Goal: Entertainment & Leisure: Browse casually

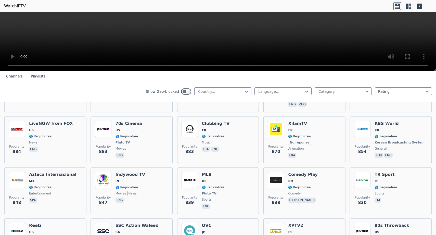
scroll to position [909, 0]
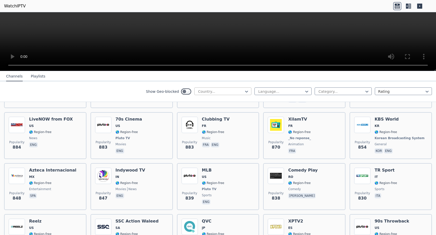
click at [241, 89] on div at bounding box center [221, 91] width 46 height 5
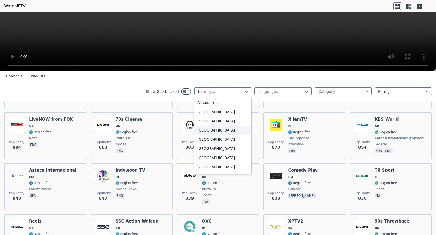
type input "***"
click at [223, 129] on div "[GEOGRAPHIC_DATA]" at bounding box center [222, 130] width 57 height 9
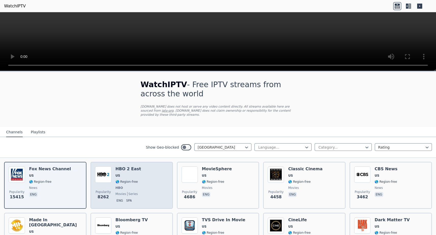
click at [125, 185] on div "HBO 2 East US 🌎 Region-free HBO movies series eng spa" at bounding box center [129, 186] width 26 height 38
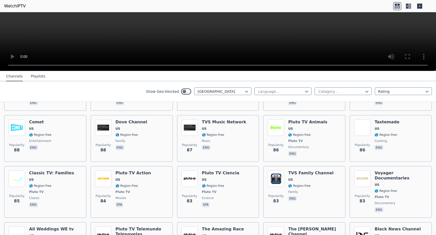
scroll to position [2519, 0]
click at [232, 93] on div at bounding box center [221, 91] width 46 height 5
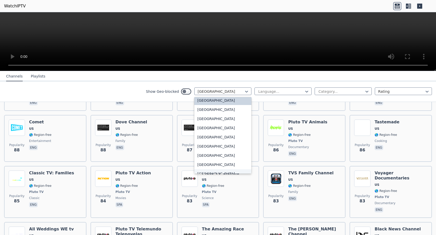
scroll to position [1808, 0]
click at [226, 160] on div "[GEOGRAPHIC_DATA]" at bounding box center [222, 155] width 57 height 9
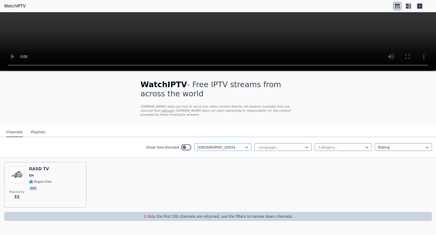
click at [236, 147] on div at bounding box center [221, 147] width 46 height 5
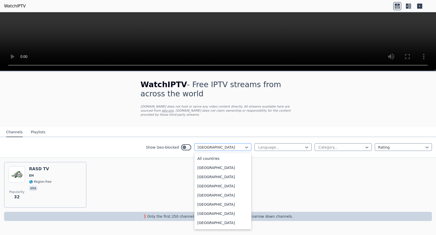
scroll to position [1797, 0]
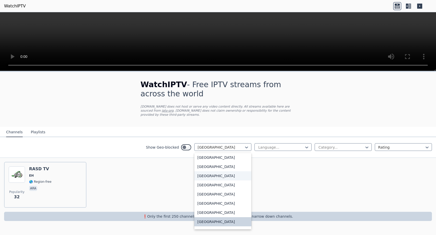
click at [234, 175] on div "[GEOGRAPHIC_DATA]" at bounding box center [222, 175] width 57 height 9
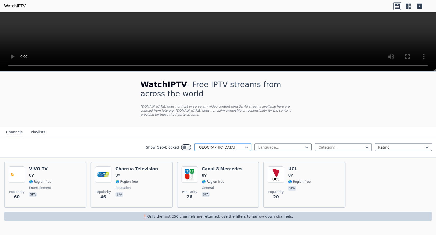
click at [233, 146] on div at bounding box center [221, 147] width 46 height 5
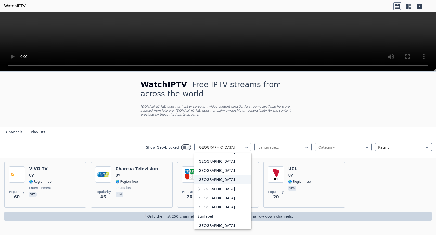
scroll to position [1489, 0]
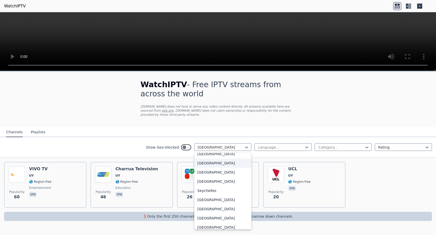
click at [221, 161] on div "[GEOGRAPHIC_DATA]" at bounding box center [222, 163] width 57 height 9
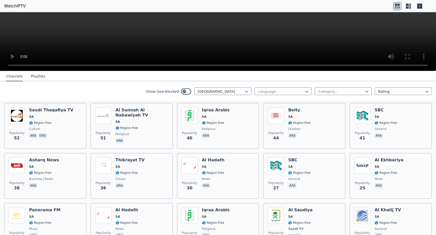
scroll to position [163, 0]
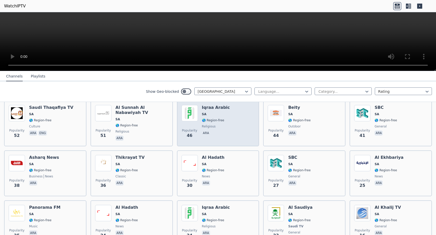
click at [231, 145] on div "Popularity 46 Iqraa Arabic SA 🌎 Region-free religious ara" at bounding box center [218, 124] width 82 height 46
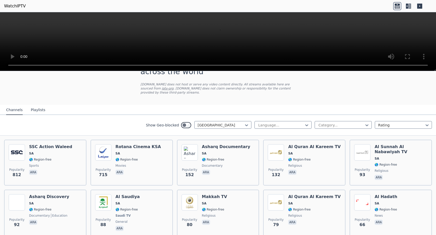
scroll to position [0, 0]
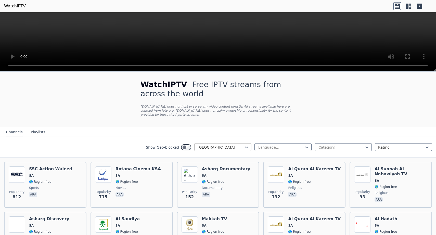
click at [243, 148] on div at bounding box center [221, 147] width 46 height 5
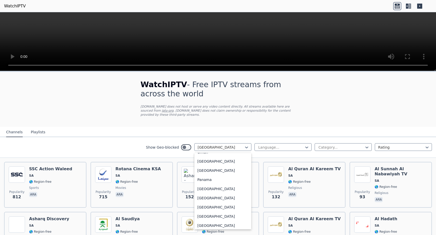
scroll to position [1279, 0]
click at [227, 180] on div "[GEOGRAPHIC_DATA]" at bounding box center [222, 180] width 57 height 9
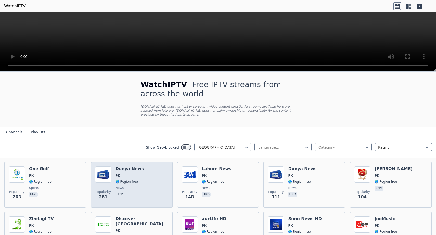
click at [132, 181] on span "🌎 Region-free" at bounding box center [127, 182] width 22 height 4
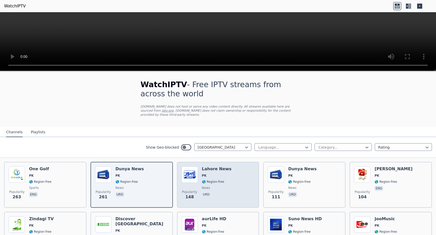
click at [238, 188] on div "Popularity 148 Lahore News PK 🌎 Region-free news urd" at bounding box center [218, 185] width 73 height 37
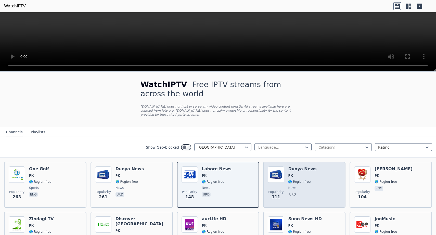
click at [323, 190] on div "Popularity 111 Dunya News PK 🌎 Region-free news urd" at bounding box center [304, 185] width 73 height 37
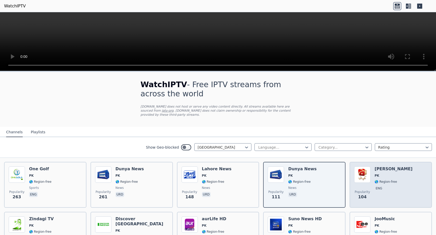
click at [395, 189] on span "eng" at bounding box center [394, 189] width 38 height 6
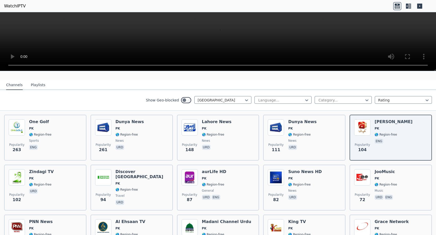
scroll to position [45, 0]
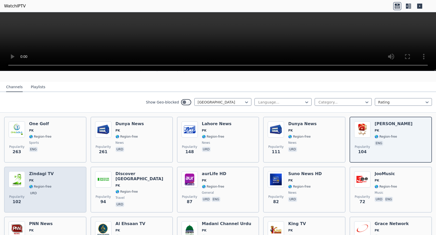
click at [54, 194] on div "Popularity 102 Zindagi TV PK 🌎 Region-free urd" at bounding box center [45, 189] width 73 height 37
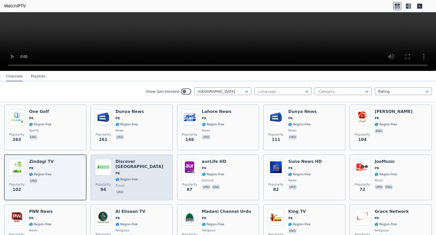
scroll to position [29, 0]
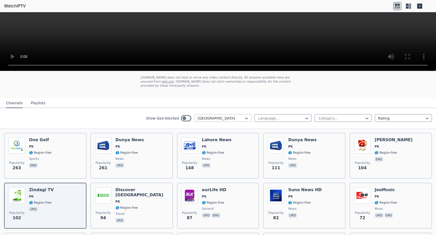
click at [223, 120] on div at bounding box center [221, 118] width 46 height 5
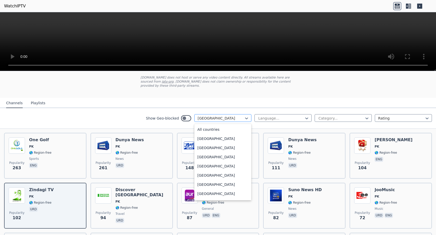
scroll to position [1237, 0]
click at [220, 155] on div "[GEOGRAPHIC_DATA]" at bounding box center [222, 156] width 57 height 9
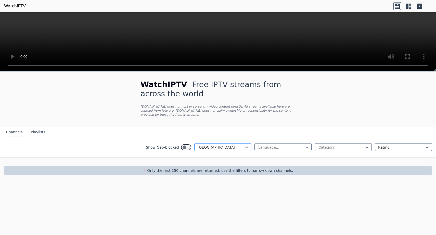
click at [223, 147] on div at bounding box center [221, 147] width 46 height 5
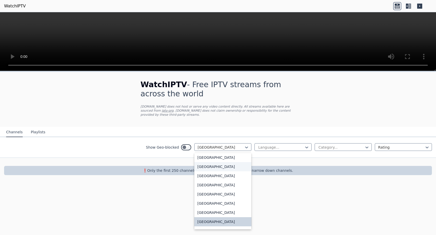
scroll to position [1176, 0]
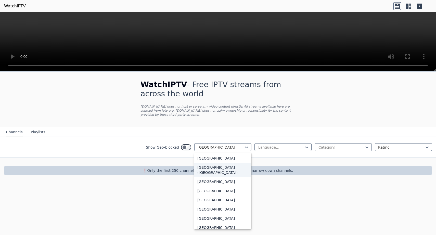
click at [224, 174] on div "[GEOGRAPHIC_DATA] ([GEOGRAPHIC_DATA])" at bounding box center [222, 170] width 57 height 14
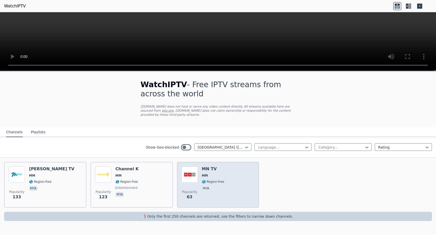
click at [228, 181] on div "Popularity 63 MN TV MM 🌎 Region-free mya" at bounding box center [218, 185] width 73 height 37
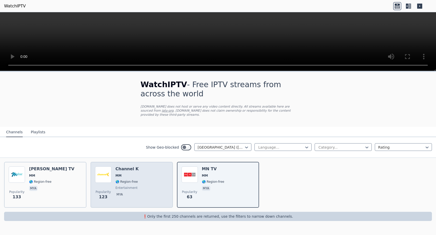
click at [130, 182] on span "🌎 Region-free" at bounding box center [127, 182] width 22 height 4
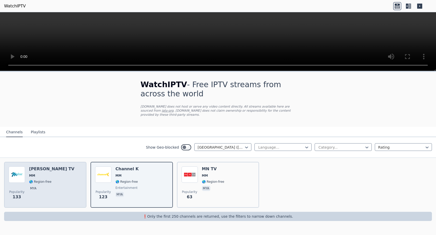
click at [69, 182] on div "Popularity 133 [PERSON_NAME] TV MM 🌎 Region-free mya" at bounding box center [45, 185] width 73 height 37
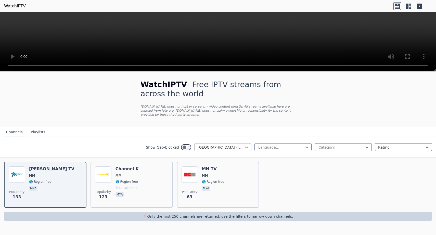
click at [239, 148] on div at bounding box center [221, 147] width 46 height 5
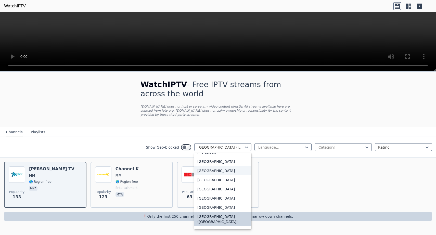
scroll to position [1105, 0]
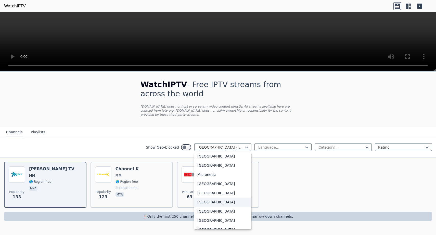
click at [225, 207] on div "[GEOGRAPHIC_DATA]" at bounding box center [222, 202] width 57 height 9
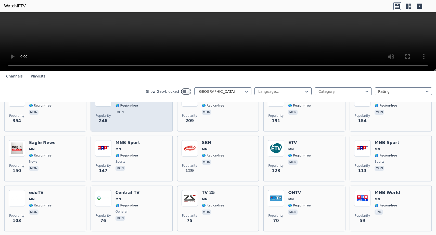
scroll to position [77, 0]
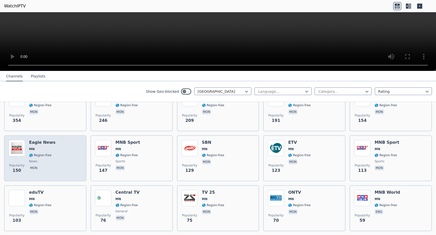
click at [54, 150] on div "Popularity 150 Eagle News MN 🌎 Region-free news mon" at bounding box center [45, 158] width 73 height 37
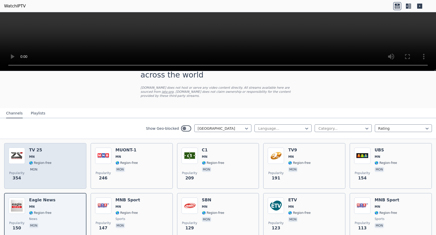
scroll to position [20, 0]
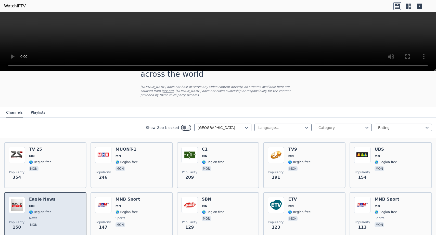
click at [61, 215] on div "Popularity 150 Eagle News MN 🌎 Region-free news mon" at bounding box center [45, 215] width 73 height 37
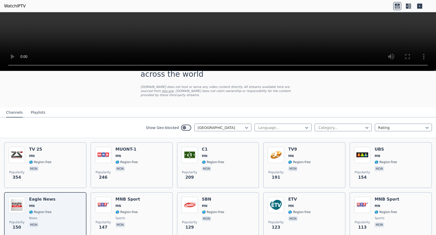
click at [215, 131] on div "Show Geo-blocked [GEOGRAPHIC_DATA]" at bounding box center [199, 128] width 106 height 8
click at [219, 126] on div at bounding box center [221, 127] width 46 height 5
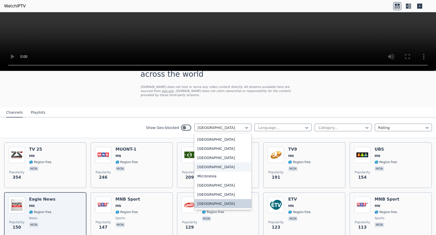
scroll to position [1083, 0]
click at [220, 172] on div "[GEOGRAPHIC_DATA]" at bounding box center [222, 167] width 57 height 9
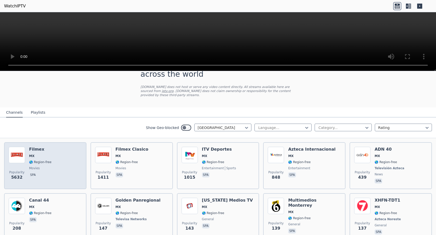
click at [45, 169] on span "movies" at bounding box center [40, 168] width 22 height 4
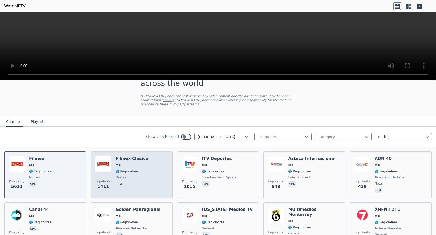
click at [154, 173] on div "Popularity 1411 Filmex Clasico MX 🌎 Region-free movies spa" at bounding box center [131, 175] width 73 height 38
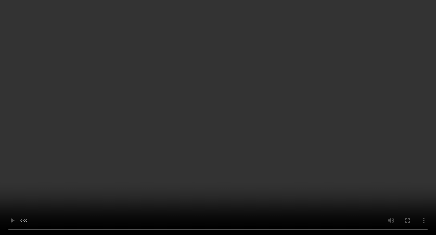
scroll to position [142, 0]
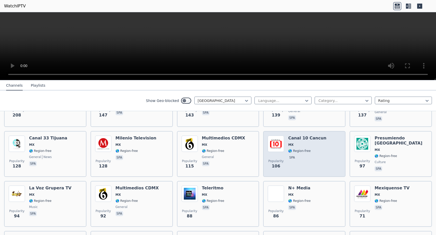
click at [314, 154] on div "Canal 10 Cancun MX 🌎 Region-free spa" at bounding box center [307, 154] width 38 height 37
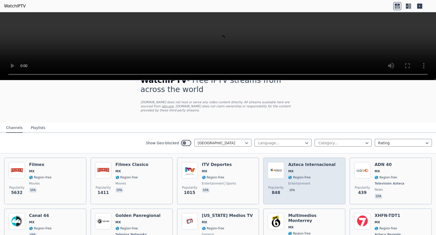
scroll to position [1, 0]
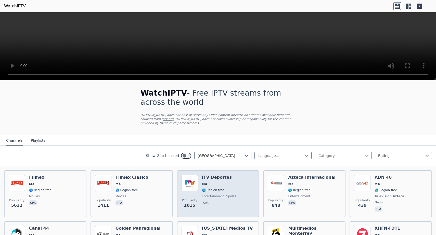
click at [228, 188] on span "🌎 Region-free" at bounding box center [219, 190] width 34 height 4
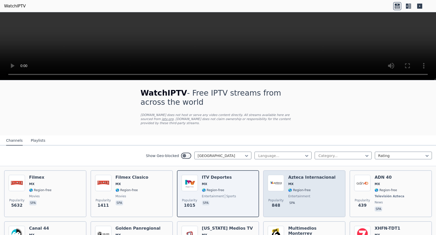
click at [306, 201] on span "spa" at bounding box center [311, 204] width 47 height 6
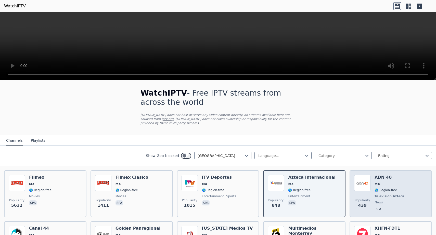
click at [372, 202] on div "Popularity 439 ADN 40 MX 🌎 Region-free Televisión Azteca news spa" at bounding box center [390, 194] width 73 height 38
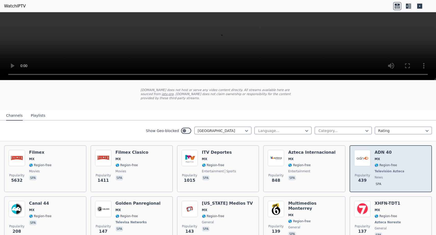
scroll to position [29, 0]
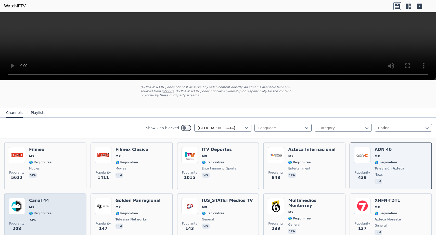
click at [59, 210] on div "Popularity 208 Canal 44 MX 🌎 Region-free spa" at bounding box center [45, 217] width 73 height 38
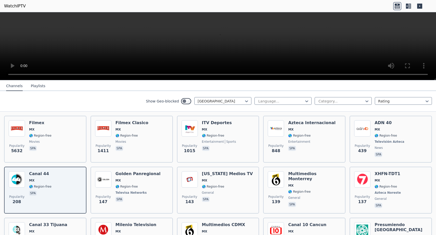
scroll to position [56, 0]
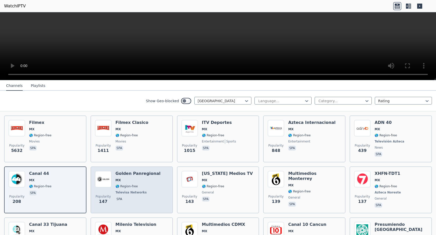
click at [140, 185] on span "🌎 Region-free" at bounding box center [138, 186] width 45 height 4
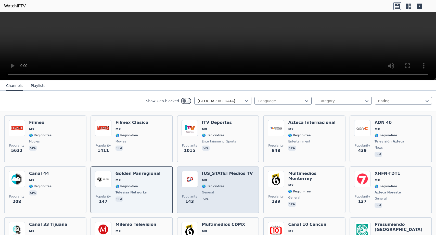
click at [219, 183] on div "[US_STATE] Medios TV MX 🌎 Region-free general spa" at bounding box center [227, 190] width 51 height 38
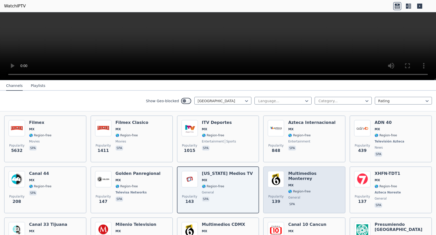
click at [302, 190] on div "Multimedios Monterrey MX 🌎 Region-free general spa" at bounding box center [314, 190] width 53 height 38
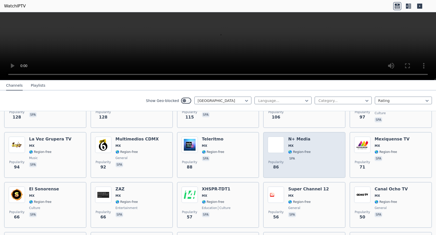
scroll to position [223, 0]
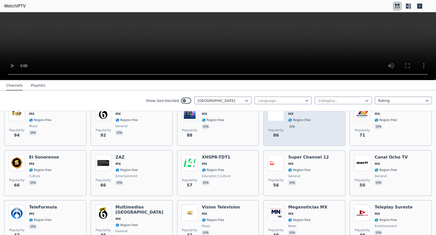
click at [331, 188] on div "Popularity 56 Super Channel 12 MX 🌎 Region-free general spa" at bounding box center [304, 173] width 73 height 37
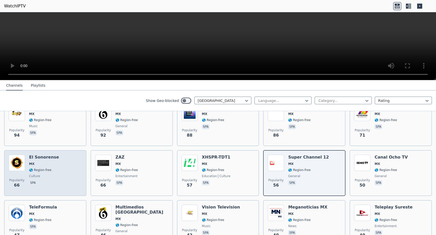
click at [58, 169] on div "Popularity 66 El Sonorense MX 🌎 Region-free culture spa" at bounding box center [45, 173] width 73 height 37
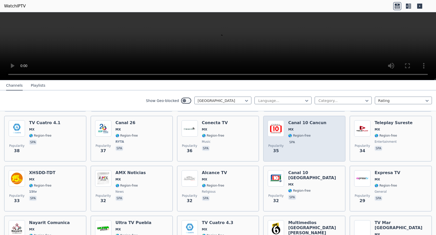
scroll to position [331, 0]
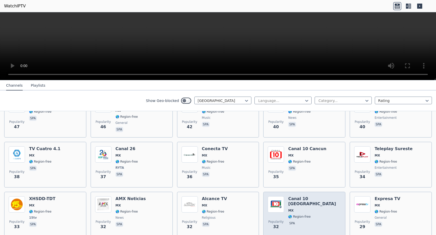
click at [300, 209] on span "MX" at bounding box center [314, 211] width 53 height 4
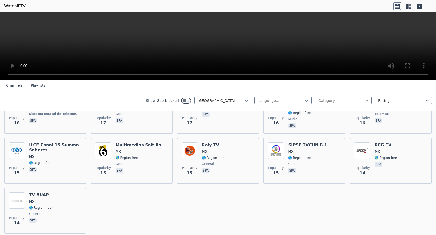
scroll to position [747, 0]
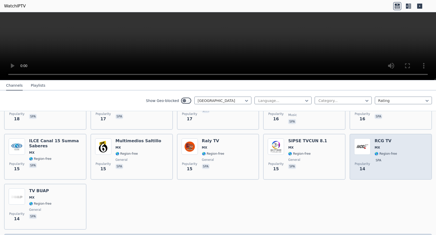
click at [402, 152] on div "Popularity 14 RCG TV MX 🌎 Region-free spa" at bounding box center [390, 157] width 73 height 37
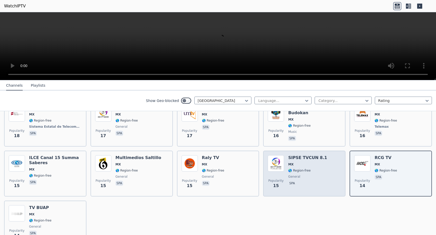
scroll to position [728, 0]
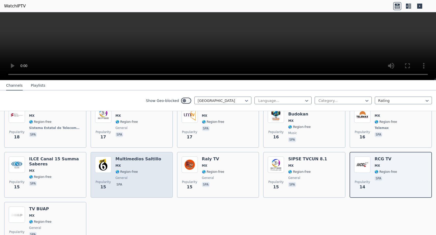
click at [145, 164] on div "Multimedios Saltillo MX 🌎 Region-free general spa" at bounding box center [139, 175] width 46 height 37
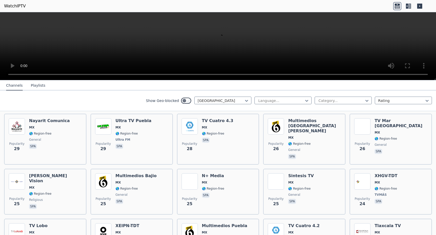
scroll to position [453, 0]
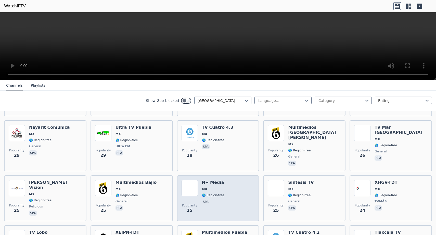
click at [225, 191] on div "Popularity 25 N+ Media MX 🌎 Region-free spa" at bounding box center [218, 198] width 73 height 37
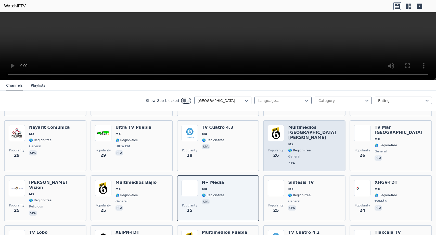
click at [312, 150] on div "Multimedios [GEOGRAPHIC_DATA][PERSON_NAME] MX 🌎 Region-free general spa" at bounding box center [314, 146] width 53 height 42
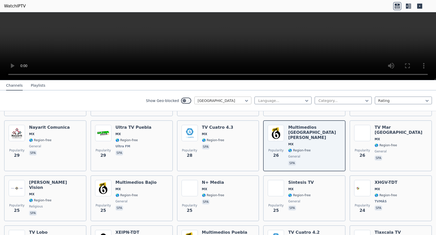
click at [240, 99] on div at bounding box center [221, 100] width 46 height 5
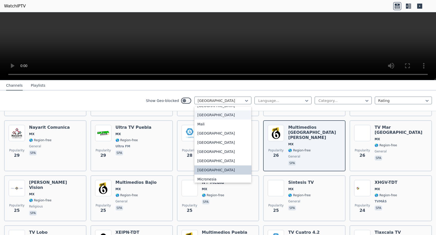
scroll to position [995, 0]
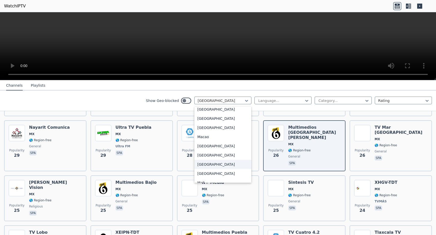
click at [229, 167] on div "[GEOGRAPHIC_DATA]" at bounding box center [222, 164] width 57 height 9
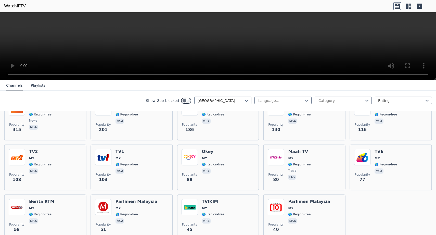
scroll to position [77, 0]
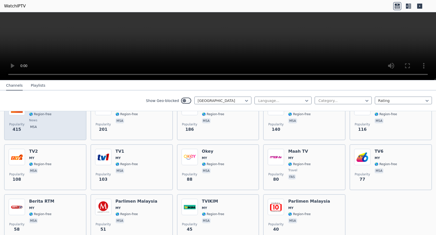
click at [55, 127] on div "Popularity 415 Astro Awani MY 🌎 Region-free news msa" at bounding box center [45, 117] width 73 height 37
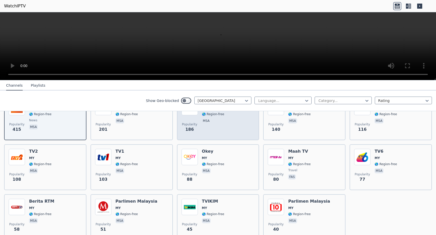
scroll to position [0, 0]
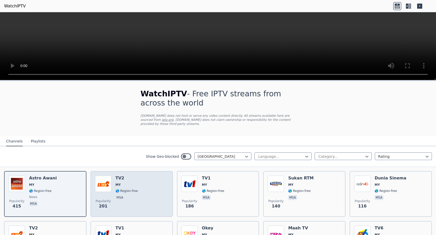
click at [137, 196] on div "Popularity 201 TV2 MY 🌎 Region-free msa" at bounding box center [131, 194] width 73 height 37
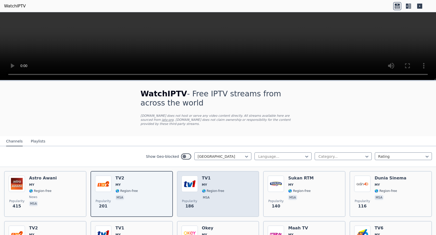
click at [224, 208] on div "Popularity 186 TV1 MY 🌎 Region-free msa" at bounding box center [218, 194] width 73 height 37
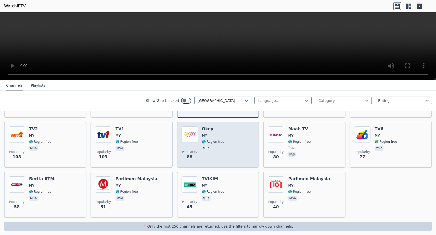
scroll to position [100, 0]
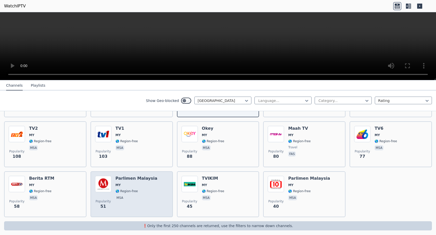
click at [153, 197] on div "Popularity 51 Parlimen [GEOGRAPHIC_DATA] MY 🌎 Region-free msa" at bounding box center [131, 194] width 73 height 37
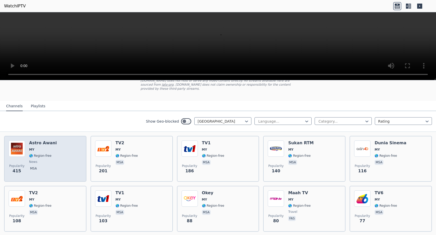
scroll to position [36, 0]
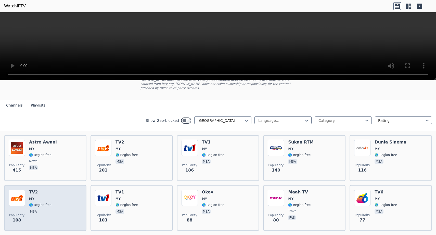
click at [70, 205] on div "Popularity 108 TV2 MY 🌎 Region-free msa" at bounding box center [45, 208] width 73 height 37
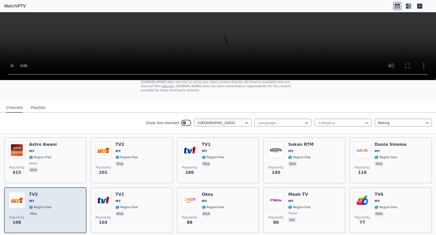
scroll to position [0, 0]
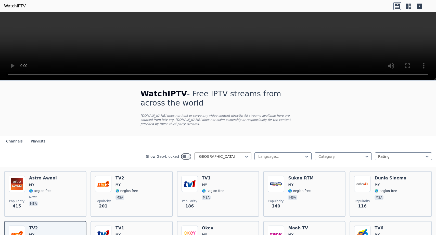
click at [234, 157] on div at bounding box center [221, 156] width 46 height 5
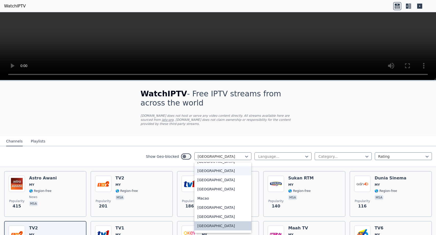
scroll to position [978, 0]
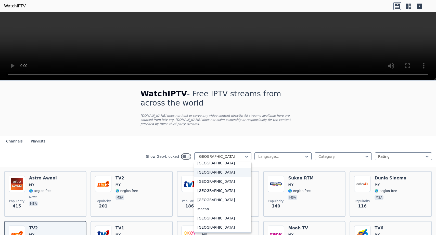
click at [225, 177] on div "[GEOGRAPHIC_DATA]" at bounding box center [222, 172] width 57 height 9
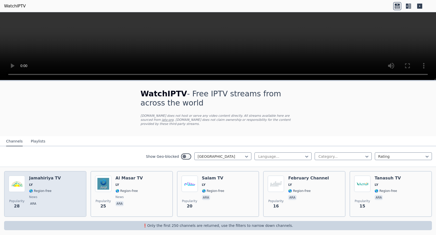
click at [54, 185] on span "LY" at bounding box center [45, 185] width 32 height 4
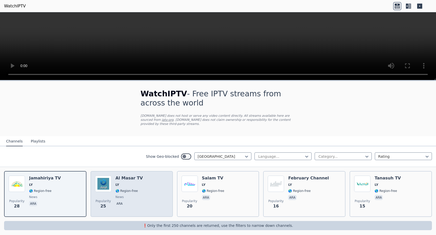
click at [126, 200] on div "[PERSON_NAME] TV LY 🌎 Region-free news ara" at bounding box center [129, 194] width 27 height 37
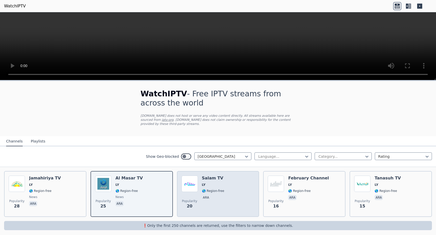
click at [224, 192] on div "Popularity 20 Salam TV LY 🌎 Region-free ara" at bounding box center [218, 194] width 73 height 37
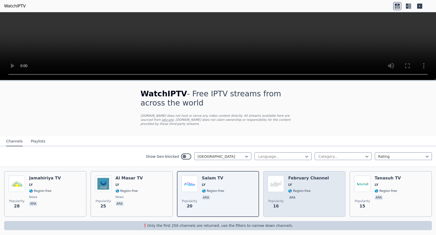
click at [297, 203] on div "February Channel LY 🌎 Region-free ara" at bounding box center [308, 194] width 41 height 37
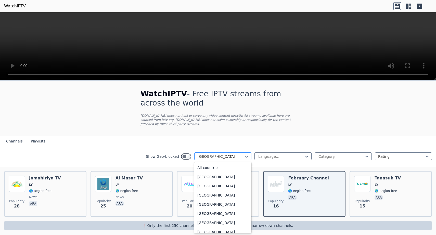
click at [238, 159] on div "[GEOGRAPHIC_DATA]" at bounding box center [222, 157] width 57 height 8
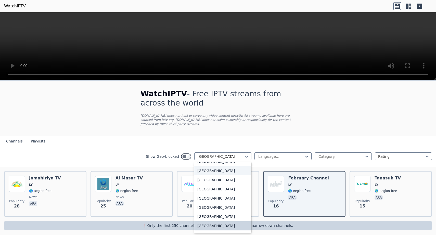
click at [229, 175] on div "[GEOGRAPHIC_DATA]" at bounding box center [222, 170] width 57 height 9
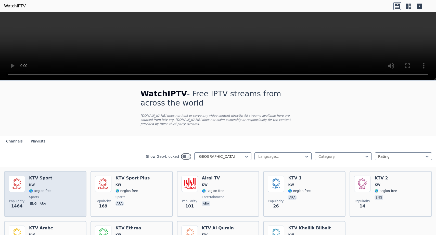
click at [61, 193] on div "Popularity 1464 KTV Sport KW 🌎 Region-free sports eng ara" at bounding box center [45, 194] width 73 height 37
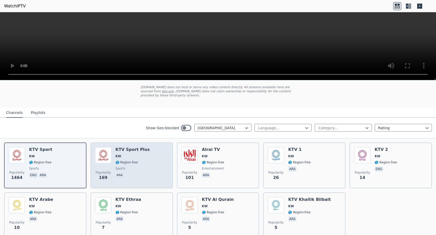
scroll to position [29, 0]
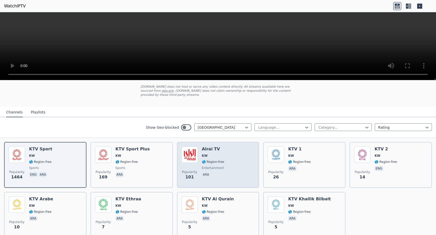
click at [203, 176] on p "ara" at bounding box center [206, 174] width 8 height 5
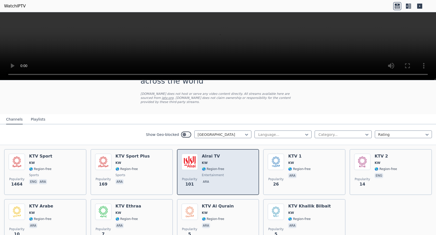
scroll to position [14, 0]
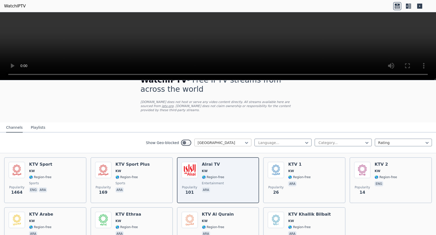
click at [227, 140] on div "[GEOGRAPHIC_DATA]" at bounding box center [222, 143] width 57 height 8
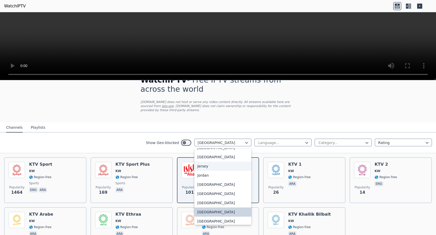
scroll to position [864, 0]
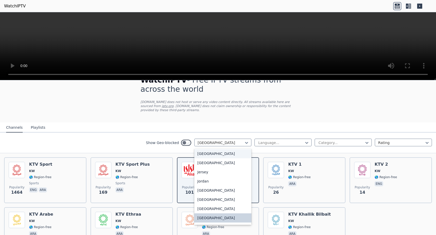
click at [225, 158] on div "[GEOGRAPHIC_DATA]" at bounding box center [222, 153] width 57 height 9
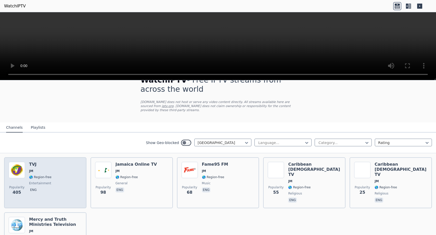
click at [52, 168] on div "Popularity 405 TVJ JM 🌎 Region-free entertainment eng" at bounding box center [45, 183] width 73 height 42
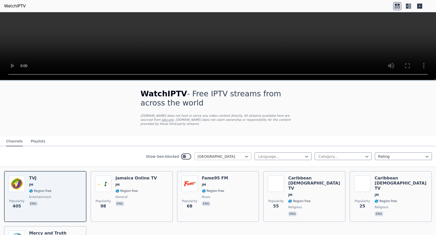
click at [218, 156] on div at bounding box center [221, 156] width 46 height 5
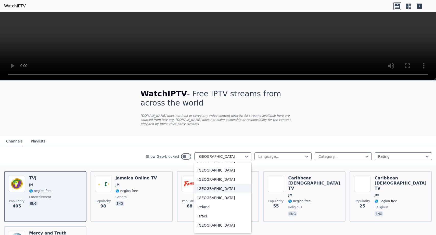
scroll to position [788, 0]
click at [218, 175] on div "[GEOGRAPHIC_DATA]" at bounding box center [222, 170] width 57 height 9
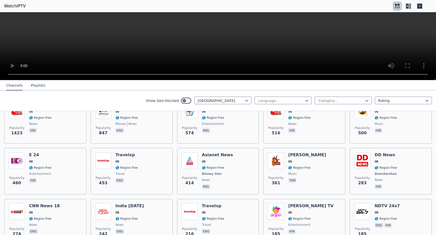
scroll to position [73, 0]
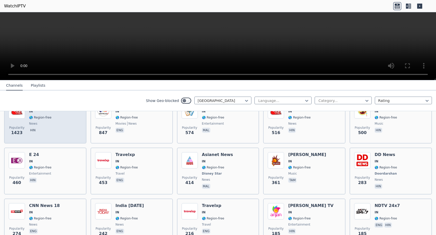
click at [42, 120] on div "Aaj Tak IN 🌎 Region-free news hin" at bounding box center [40, 120] width 22 height 37
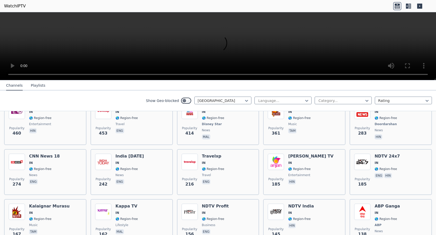
scroll to position [123, 0]
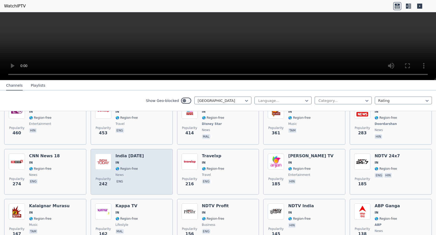
click at [160, 184] on div "Popularity 242 India [DATE] IN 🌎 Region-free news eng" at bounding box center [131, 172] width 73 height 37
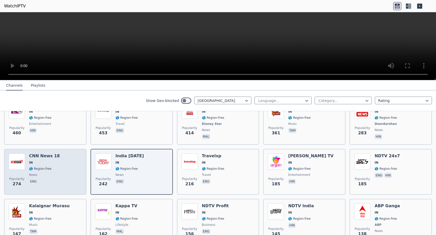
click at [57, 179] on div "Popularity 274 CNN News 18 IN 🌎 Region-free news eng" at bounding box center [45, 172] width 73 height 37
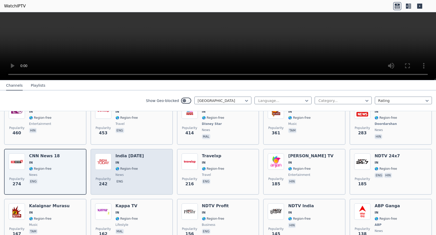
click at [134, 177] on span "news" at bounding box center [130, 175] width 29 height 4
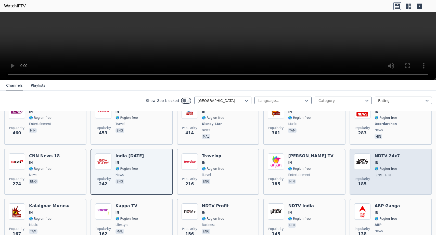
click at [387, 168] on span "🌎 Region-free" at bounding box center [386, 169] width 22 height 4
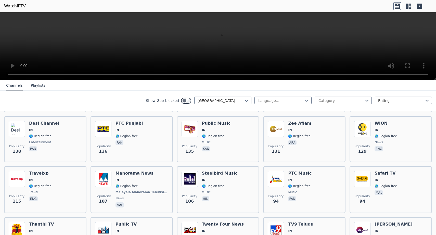
scroll to position [193, 0]
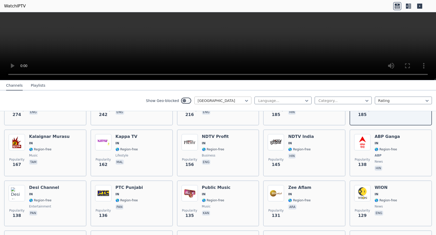
click at [241, 100] on div at bounding box center [221, 100] width 46 height 5
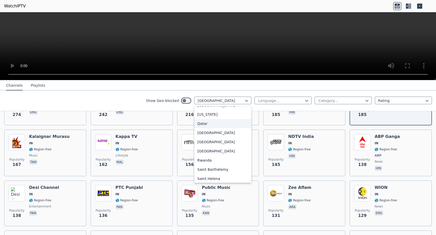
scroll to position [1377, 0]
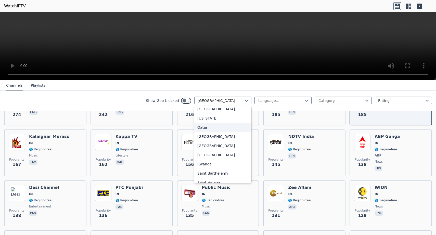
click at [232, 126] on div "Qatar" at bounding box center [222, 127] width 57 height 9
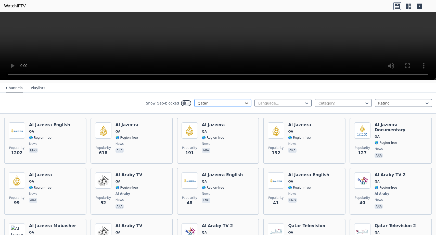
scroll to position [54, 0]
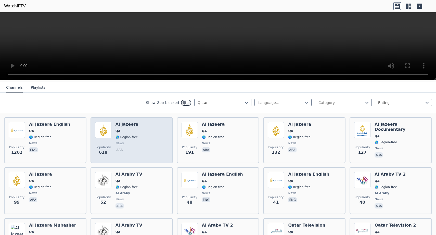
click at [152, 145] on div "Popularity 618 Al Jazeera QA 🌎 Region-free news ara" at bounding box center [131, 140] width 73 height 37
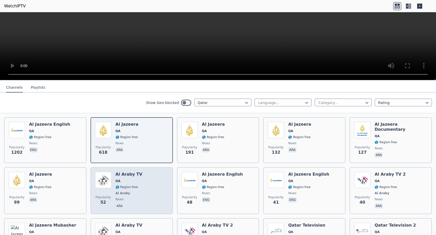
click at [144, 187] on div "Popularity 52 Al Araby TV QA 🌎 Region-free Al Araby news ara" at bounding box center [131, 191] width 73 height 38
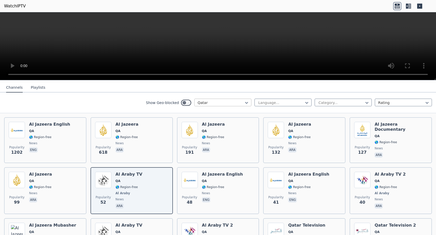
click at [243, 106] on div "Qatar" at bounding box center [222, 103] width 57 height 8
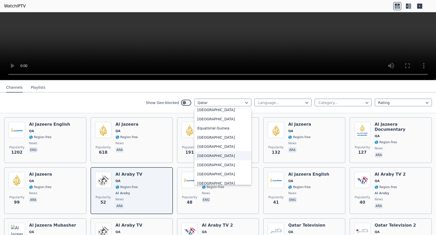
scroll to position [518, 0]
click at [232, 115] on div "[GEOGRAPHIC_DATA]" at bounding box center [222, 110] width 57 height 9
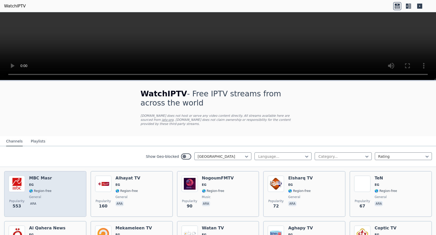
click at [57, 199] on div "Popularity 553 MBC Masr EG 🌎 Region-free general ara" at bounding box center [45, 194] width 73 height 37
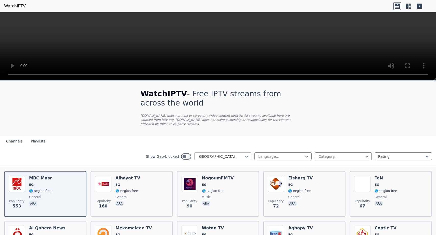
click at [215, 159] on div "[GEOGRAPHIC_DATA]" at bounding box center [222, 157] width 57 height 8
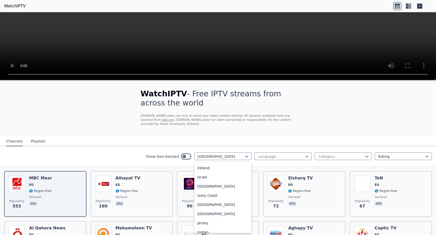
scroll to position [835, 0]
click at [219, 173] on div "Israel" at bounding box center [222, 169] width 57 height 9
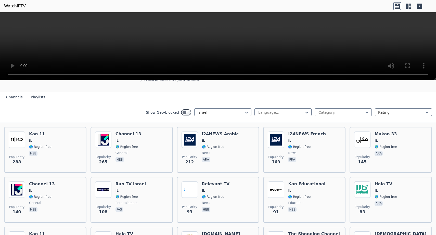
scroll to position [45, 0]
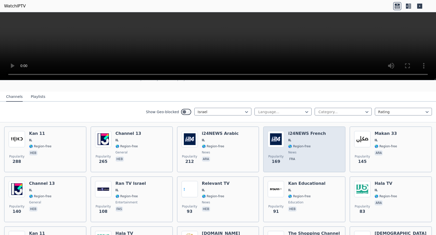
click at [315, 147] on span "🌎 Region-free" at bounding box center [307, 146] width 38 height 4
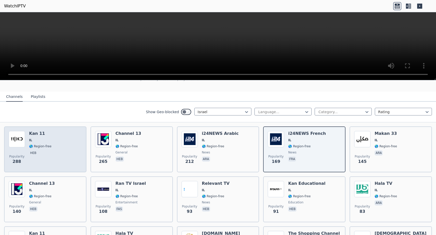
click at [55, 147] on div "Popularity 288 Kan 11 IL 🌎 Region-free heb" at bounding box center [45, 149] width 73 height 37
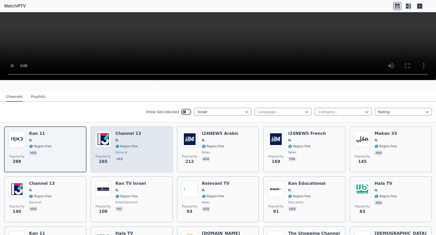
click at [135, 152] on span "general" at bounding box center [129, 153] width 26 height 4
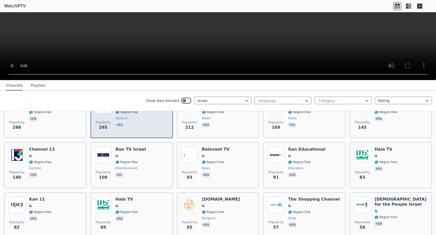
scroll to position [78, 0]
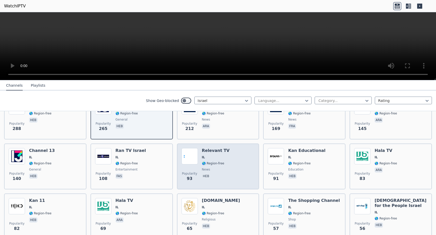
click at [226, 169] on div "Popularity 93 Relevant TV IL 🌎 Region-free news heb" at bounding box center [218, 166] width 73 height 37
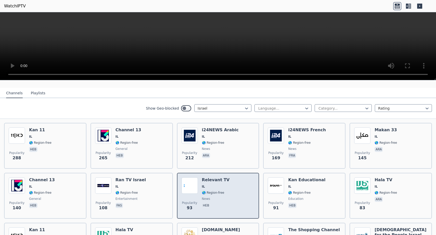
scroll to position [48, 0]
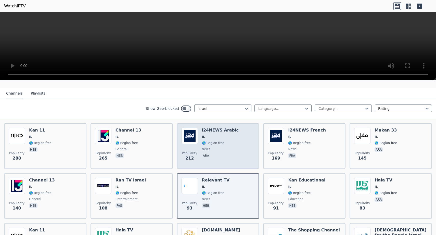
click at [230, 145] on span "🌎 Region-free" at bounding box center [220, 143] width 37 height 4
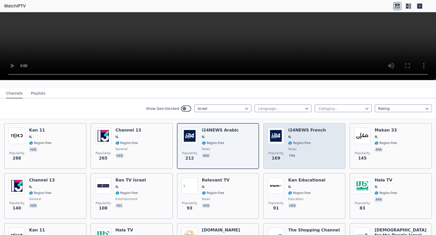
click at [323, 147] on div "Popularity 169 i24NEWS French IL 🌎 Region-free news fra" at bounding box center [304, 146] width 73 height 37
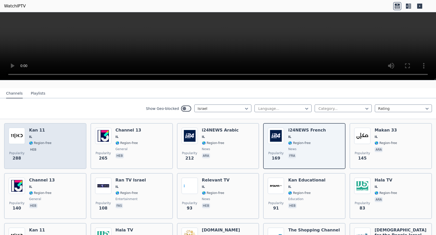
click at [56, 141] on div "Popularity 288 Kan 11 IL 🌎 Region-free heb" at bounding box center [45, 146] width 73 height 37
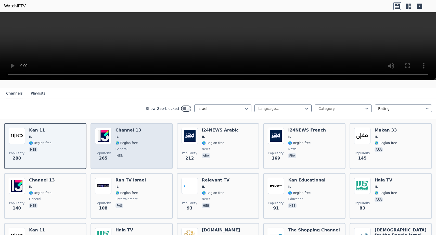
click at [138, 151] on div "Popularity 265 Channel 13 IL 🌎 Region-free general heb" at bounding box center [131, 146] width 73 height 37
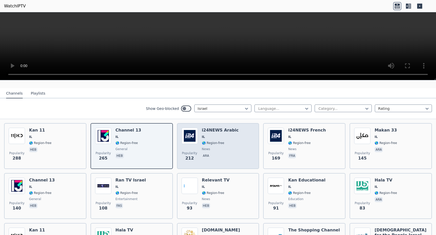
click at [227, 137] on span "IL" at bounding box center [220, 137] width 37 height 4
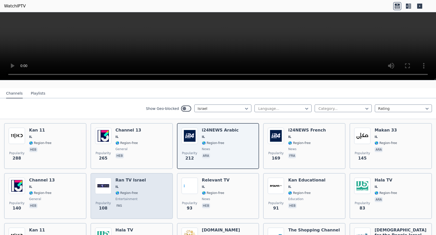
click at [157, 187] on div "Popularity 108 Ran TV Israel IL 🌎 Region-free entertainment fas" at bounding box center [131, 196] width 73 height 37
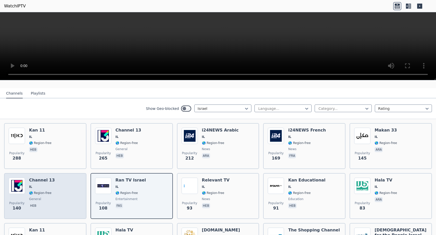
click at [64, 197] on div "Popularity 140 Channel 13 IL 🌎 Region-free general heb" at bounding box center [45, 196] width 73 height 37
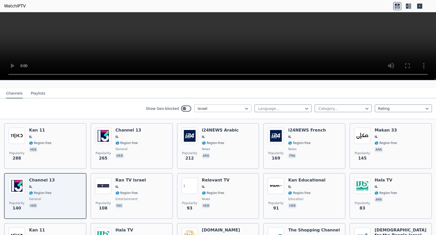
click at [236, 110] on div at bounding box center [221, 108] width 46 height 5
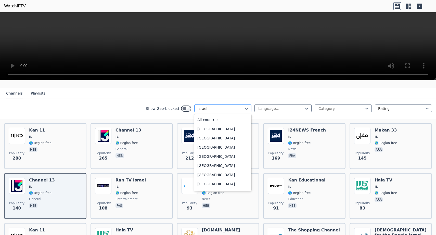
scroll to position [778, 0]
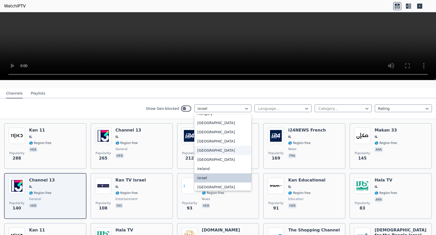
click at [226, 153] on div "[GEOGRAPHIC_DATA]" at bounding box center [222, 150] width 57 height 9
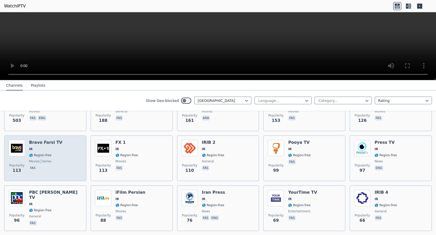
scroll to position [86, 0]
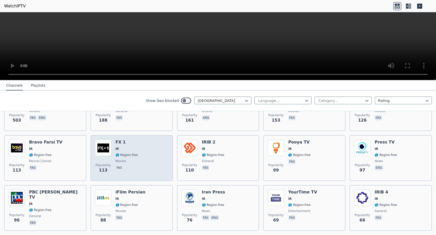
click at [132, 155] on span "🌎 Region-free" at bounding box center [127, 155] width 22 height 4
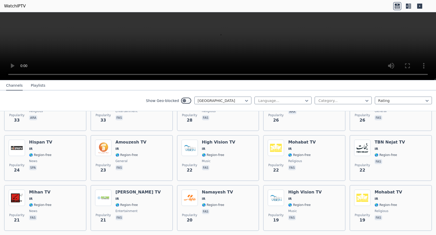
scroll to position [345, 0]
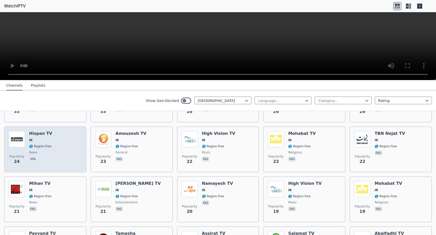
click at [57, 143] on div "Popularity 24 Hispan TV IR 🌎 Region-free news spa" at bounding box center [45, 149] width 73 height 37
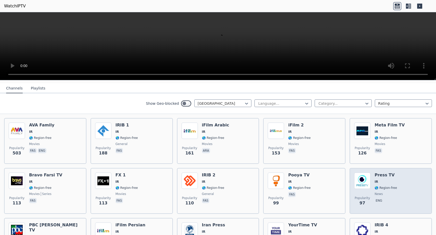
scroll to position [53, 0]
click at [395, 191] on div "Press TV IR 🌎 Region-free news eng" at bounding box center [386, 190] width 22 height 37
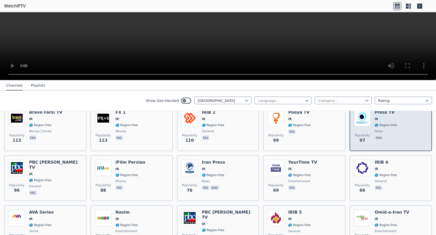
scroll to position [116, 0]
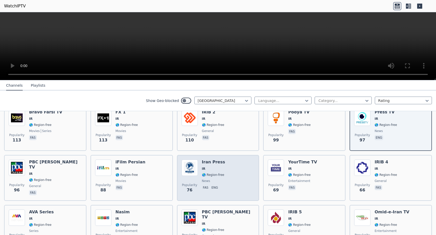
click at [225, 192] on div "Popularity 76 Iran Press IR 🌎 Region-free news fas eng" at bounding box center [218, 178] width 73 height 37
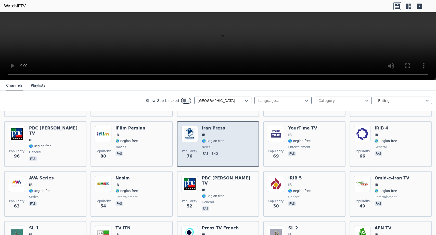
scroll to position [160, 0]
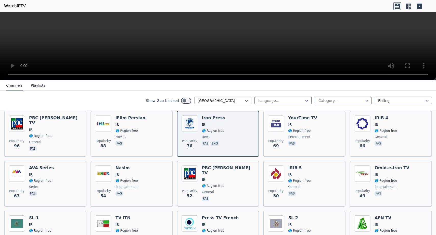
click at [227, 99] on div at bounding box center [221, 100] width 46 height 5
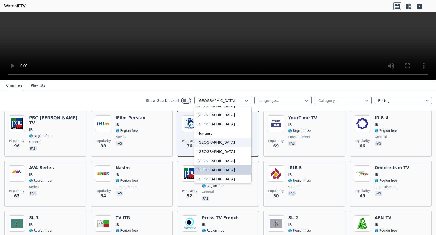
scroll to position [738, 0]
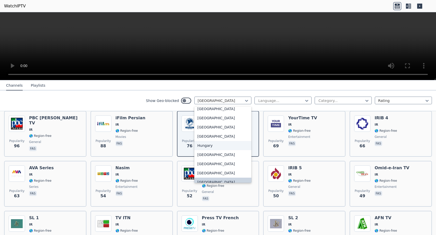
click at [225, 150] on div "Hungary" at bounding box center [222, 145] width 57 height 9
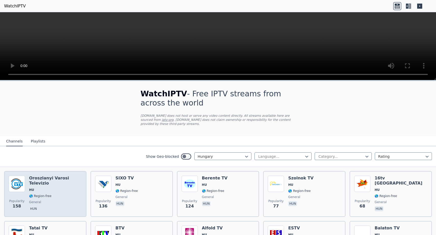
click at [59, 206] on span "hun" at bounding box center [55, 209] width 53 height 6
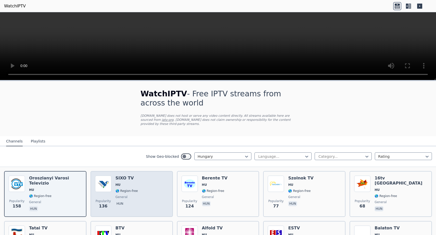
click at [143, 204] on div "Popularity 136 SIXO TV HU 🌎 Region-free general hun" at bounding box center [131, 194] width 73 height 37
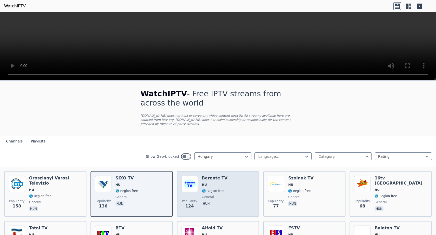
click at [236, 198] on div "Popularity 124 Berente TV HU 🌎 Region-free general hun" at bounding box center [218, 194] width 73 height 37
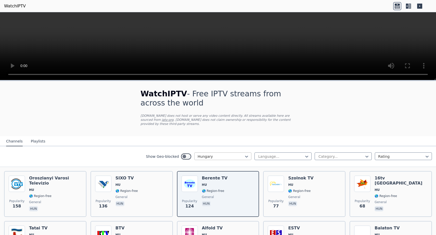
click at [234, 155] on div at bounding box center [221, 156] width 46 height 5
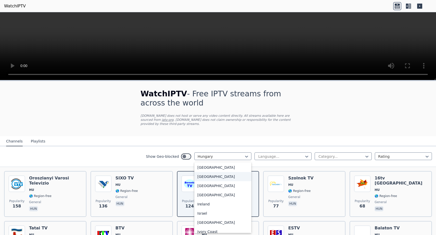
scroll to position [812, 0]
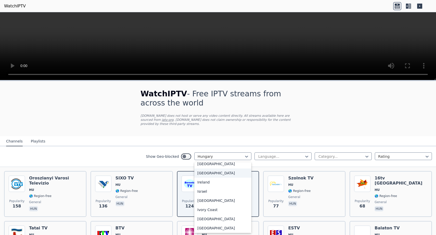
click at [231, 178] on div "[GEOGRAPHIC_DATA]" at bounding box center [222, 173] width 57 height 9
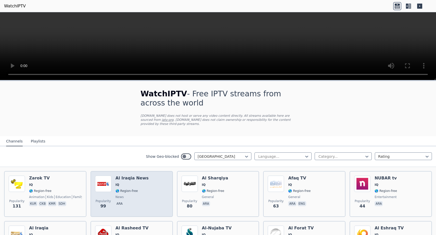
click at [143, 198] on div "Popularity 99 Al Iraqia News IQ 🌎 Region-free news ara" at bounding box center [131, 194] width 73 height 37
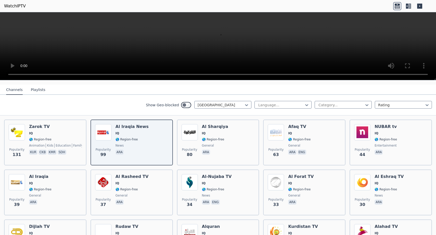
scroll to position [62, 0]
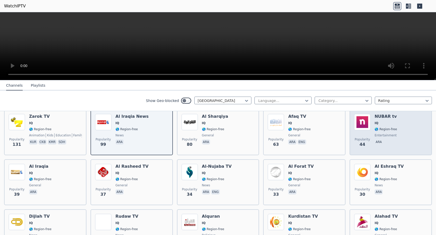
click at [420, 117] on div "Popularity 44 NUBAR tv IQ 🌎 Region-free entertainment ara" at bounding box center [390, 132] width 73 height 37
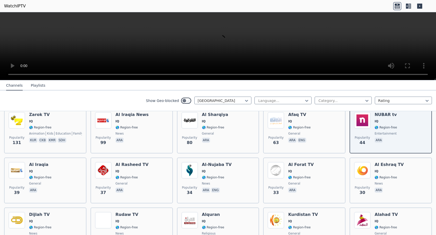
scroll to position [64, 0]
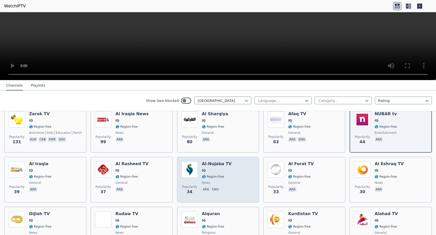
click at [223, 188] on span "ara eng" at bounding box center [217, 190] width 30 height 6
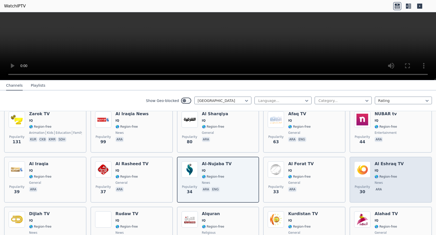
click at [379, 174] on div "Al Eshraq TV IQ 🌎 Region-free news ara" at bounding box center [389, 180] width 29 height 37
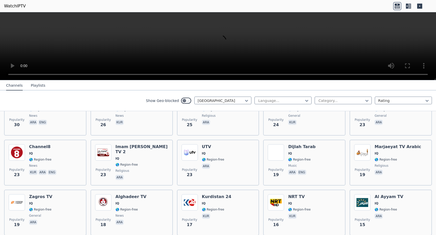
scroll to position [221, 0]
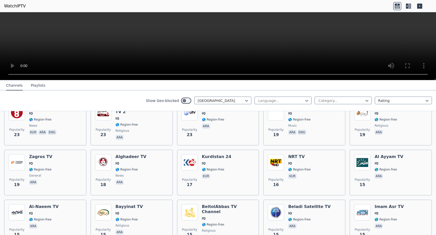
click at [242, 165] on div "Popularity 17 [GEOGRAPHIC_DATA] 24 IQ 🌎 Region-free kur" at bounding box center [218, 172] width 73 height 37
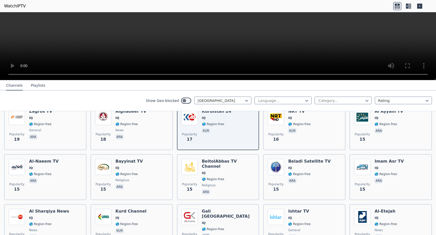
scroll to position [267, 0]
click at [230, 100] on div at bounding box center [221, 100] width 46 height 5
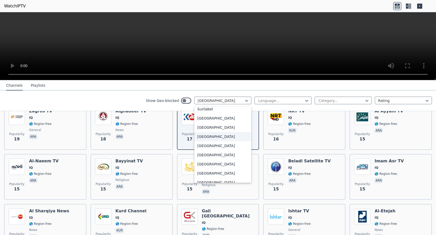
scroll to position [1716, 0]
click at [223, 146] on div "[GEOGRAPHIC_DATA]" at bounding box center [222, 146] width 57 height 9
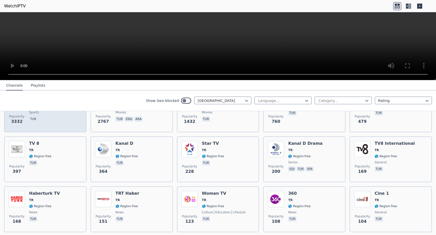
scroll to position [85, 0]
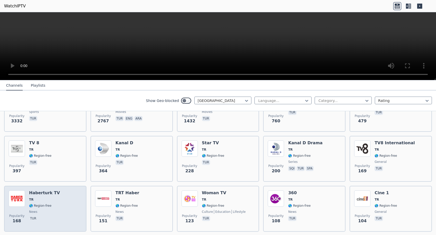
click at [59, 211] on div "Popularity 168 Haberturk TV TR 🌎 Region-free news tur" at bounding box center [45, 209] width 73 height 37
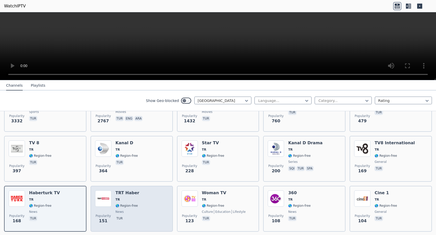
click at [137, 194] on div "Popularity 151 TRT [PERSON_NAME] 🌎 Region-free news tur" at bounding box center [131, 209] width 73 height 37
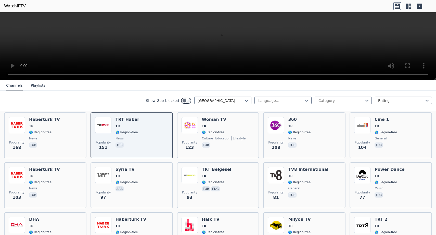
scroll to position [187, 0]
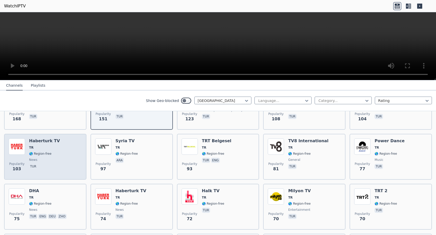
click at [64, 155] on div "Popularity 103 Haberturk TV TR 🌎 Region-free news tur" at bounding box center [45, 157] width 73 height 37
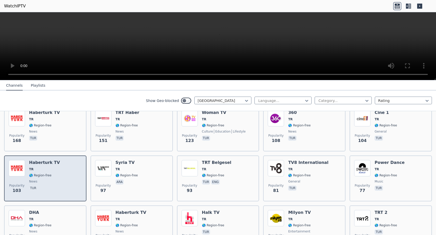
scroll to position [154, 0]
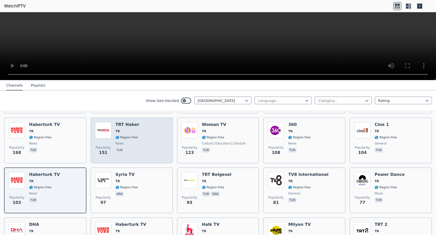
click at [142, 153] on div "Popularity 151 TRT [PERSON_NAME] 🌎 Region-free news tur" at bounding box center [131, 140] width 73 height 37
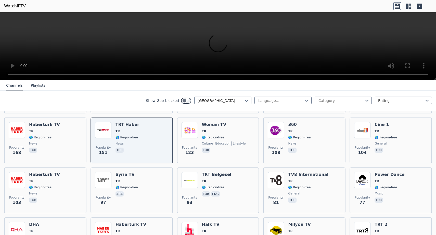
scroll to position [142, 0]
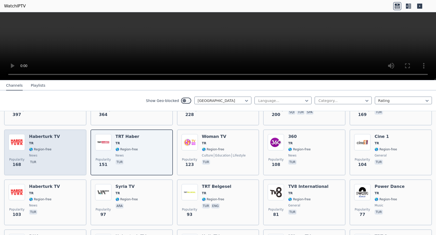
click at [66, 164] on div "Popularity 168 Haberturk TV TR 🌎 Region-free news tur" at bounding box center [45, 152] width 73 height 37
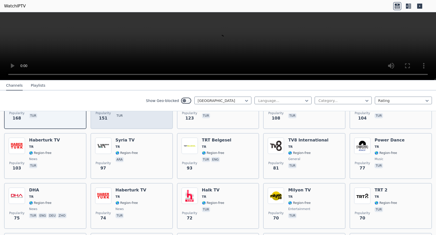
scroll to position [192, 0]
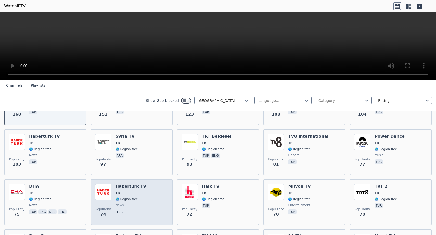
click at [140, 192] on span "TR" at bounding box center [131, 193] width 31 height 4
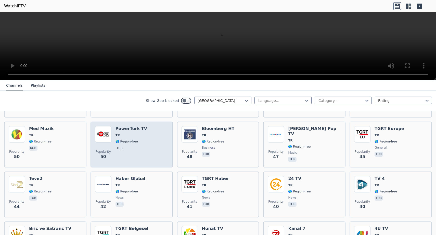
scroll to position [350, 0]
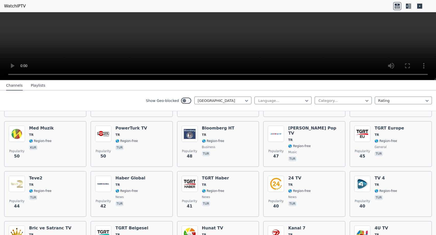
click at [228, 105] on div "Show Geo-blocked Turkey Language... Category... Rating" at bounding box center [218, 101] width 436 height 21
click at [231, 103] on div at bounding box center [221, 100] width 46 height 5
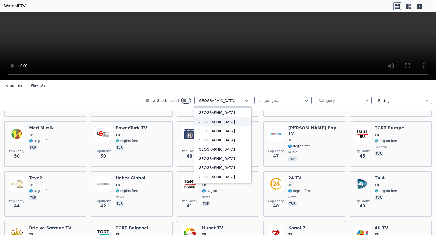
scroll to position [1759, 0]
click at [230, 137] on div "[GEOGRAPHIC_DATA]" at bounding box center [222, 139] width 57 height 9
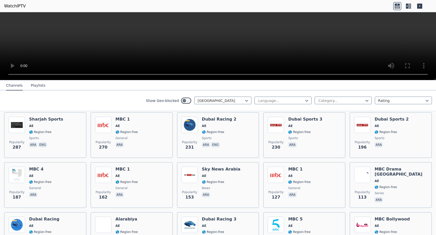
scroll to position [109, 0]
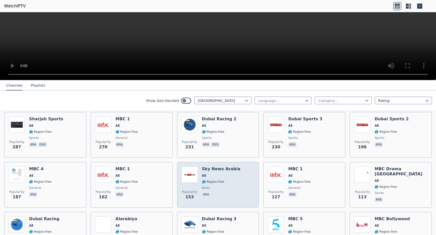
click at [228, 177] on span "AE" at bounding box center [221, 176] width 39 height 4
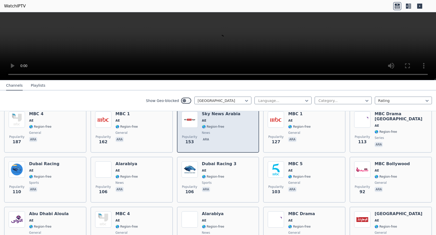
scroll to position [170, 0]
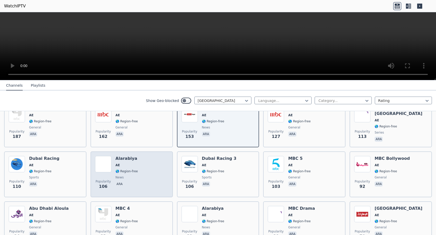
click at [151, 174] on div "Popularity 106 Alarabiya AE 🌎 Region-free news ara" at bounding box center [131, 174] width 73 height 37
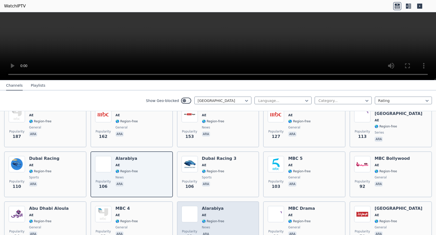
click at [231, 234] on div "Popularity 82 Alarabiya AE 🌎 Region-free news ara" at bounding box center [218, 224] width 73 height 37
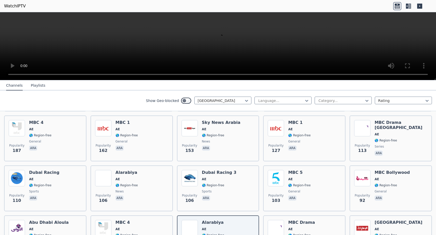
scroll to position [138, 0]
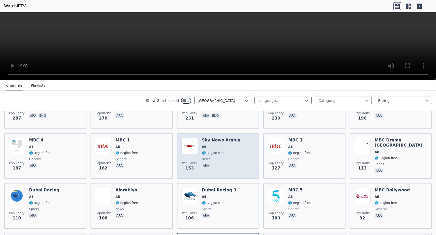
click at [239, 158] on div "Popularity 153 Sky News Arabia AE 🌎 Region-free news ara" at bounding box center [218, 156] width 73 height 37
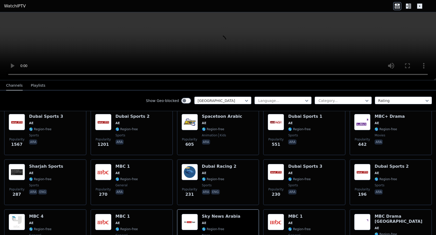
scroll to position [77, 0]
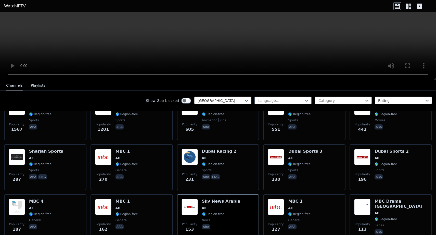
click at [231, 101] on div at bounding box center [221, 100] width 46 height 5
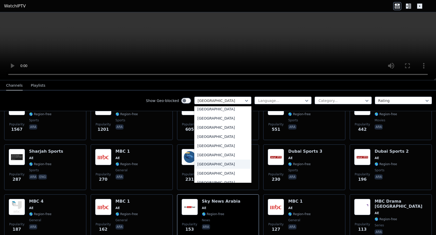
scroll to position [1823, 0]
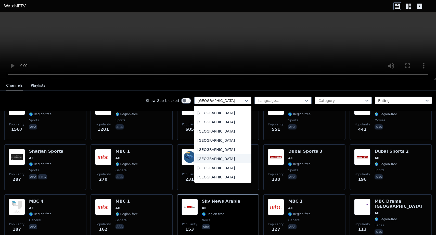
click at [233, 160] on div "[GEOGRAPHIC_DATA]" at bounding box center [222, 158] width 57 height 9
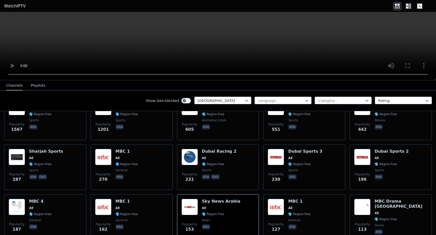
scroll to position [3, 0]
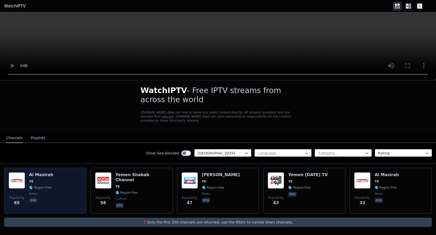
click at [49, 189] on span "🌎 Region-free" at bounding box center [40, 188] width 22 height 4
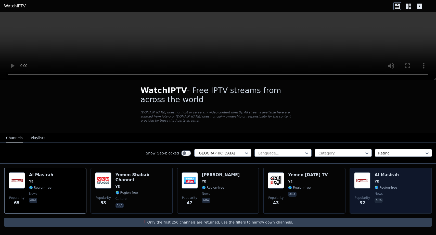
click at [423, 210] on div "Popularity 32 Al Masirah YE 🌎 Region-free news ara" at bounding box center [391, 191] width 82 height 46
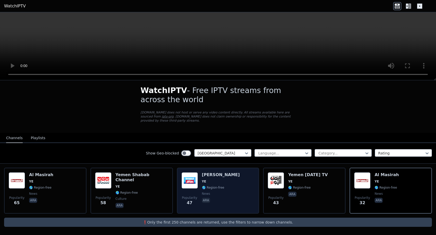
click at [233, 190] on div "Al Masirah Mubacher YE 🌎 Region-free news ara" at bounding box center [221, 190] width 38 height 37
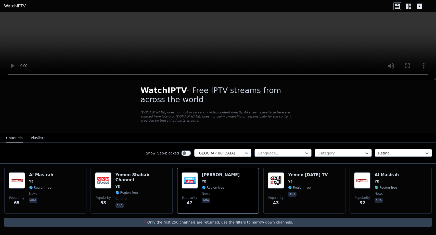
click at [237, 154] on div at bounding box center [221, 153] width 46 height 5
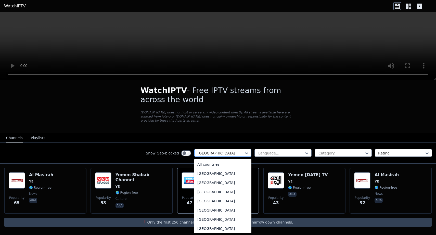
scroll to position [1807, 0]
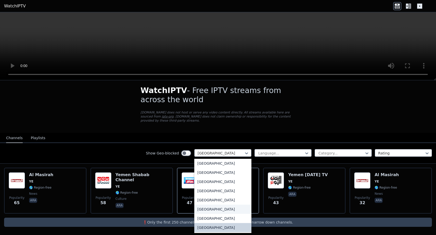
click at [217, 211] on div "[GEOGRAPHIC_DATA]" at bounding box center [222, 209] width 57 height 9
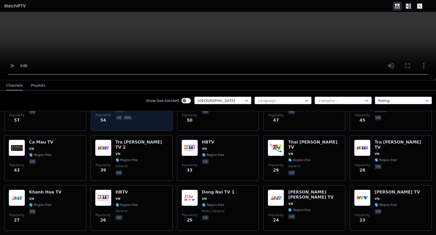
scroll to position [150, 0]
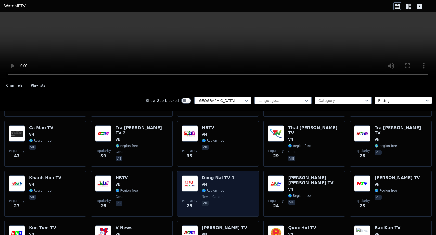
click at [218, 203] on span "vie" at bounding box center [218, 204] width 33 height 6
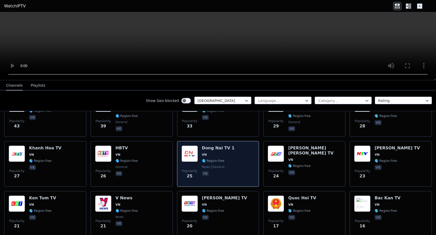
scroll to position [191, 0]
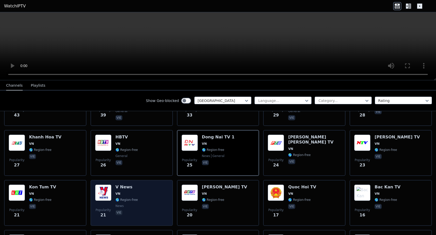
click at [154, 203] on div "Popularity 21 V News VN 🌎 Region-free news vie" at bounding box center [131, 203] width 73 height 37
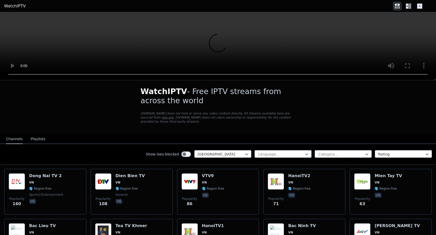
scroll to position [0, 0]
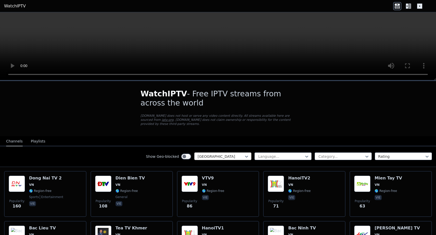
click at [219, 155] on div at bounding box center [221, 156] width 46 height 5
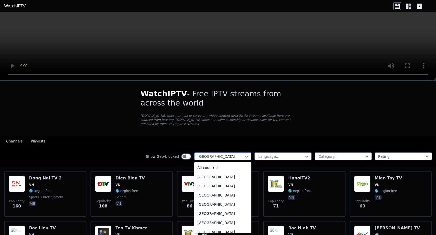
scroll to position [1788, 0]
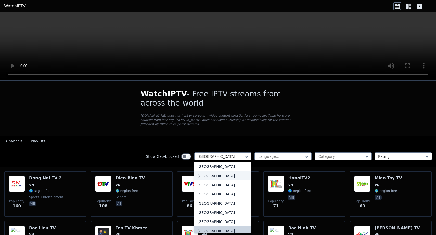
click at [224, 176] on div "[GEOGRAPHIC_DATA]" at bounding box center [222, 175] width 57 height 9
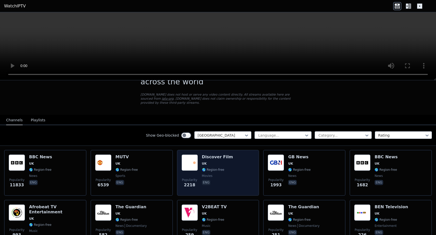
scroll to position [23, 0]
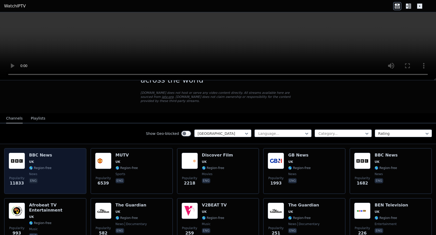
click at [38, 180] on span "eng" at bounding box center [40, 181] width 23 height 6
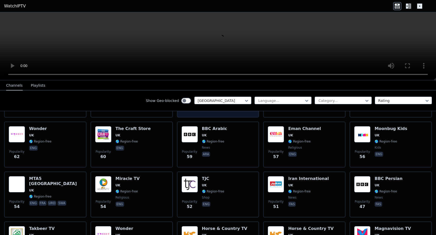
scroll to position [360, 0]
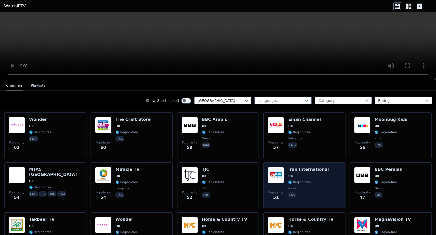
click at [310, 178] on span "UK" at bounding box center [308, 176] width 41 height 4
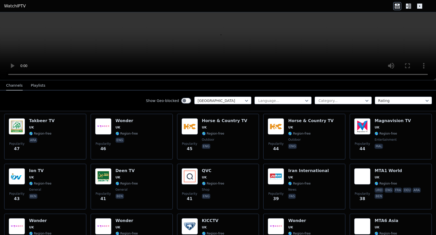
scroll to position [481, 0]
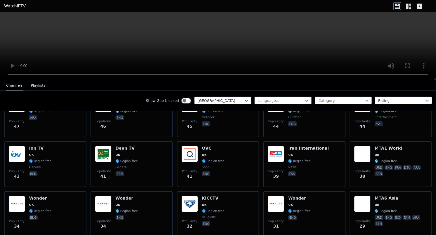
click at [310, 178] on div "Iran International [GEOGRAPHIC_DATA] 🌎 Region-free news fas" at bounding box center [308, 164] width 41 height 37
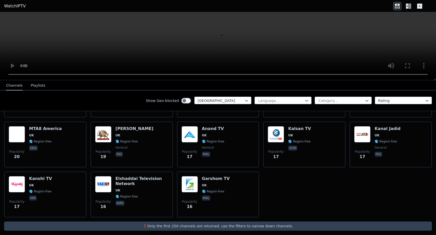
scroll to position [704, 0]
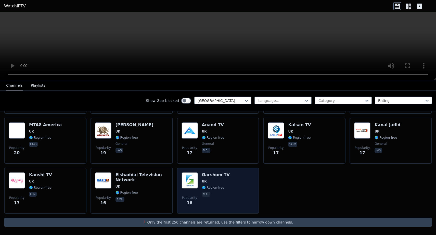
click at [227, 182] on div "Popularity 16 Garshom TV UK 🌎 Region-free mal" at bounding box center [218, 190] width 73 height 37
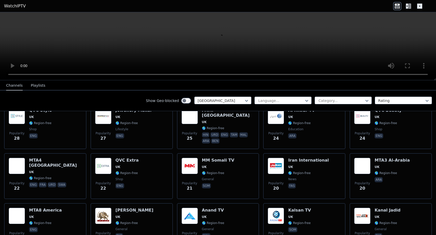
scroll to position [597, 0]
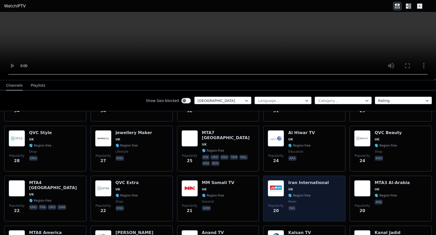
click at [297, 201] on span "news" at bounding box center [308, 202] width 41 height 4
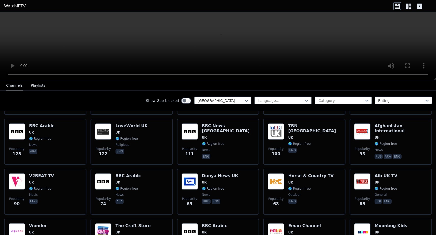
scroll to position [253, 0]
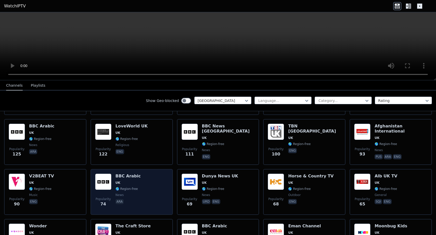
click at [137, 201] on span "ara" at bounding box center [128, 202] width 25 height 6
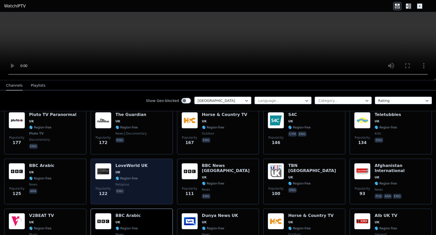
scroll to position [211, 0]
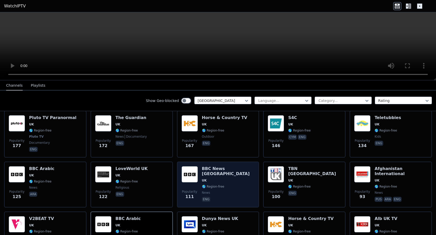
click at [227, 191] on span "news" at bounding box center [228, 193] width 53 height 4
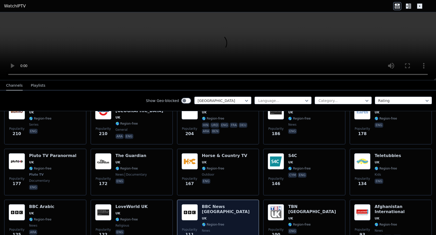
scroll to position [172, 0]
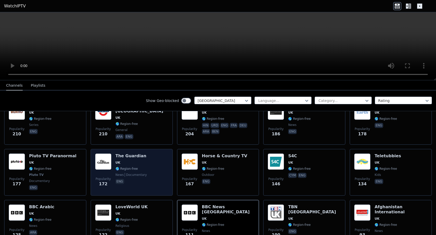
click at [137, 166] on div "The Guardian UK 🌎 Region-free news documentary eng" at bounding box center [131, 173] width 31 height 38
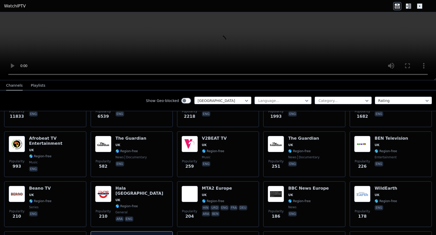
scroll to position [88, 0]
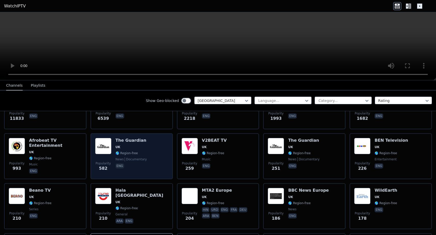
click at [143, 156] on div "The Guardian UK 🌎 Region-free news documentary eng" at bounding box center [131, 156] width 31 height 37
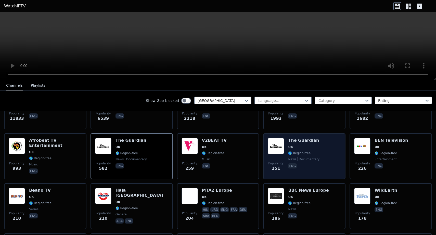
click at [330, 163] on div "Popularity 251 The Guardian UK 🌎 Region-free news documentary eng" at bounding box center [304, 156] width 73 height 37
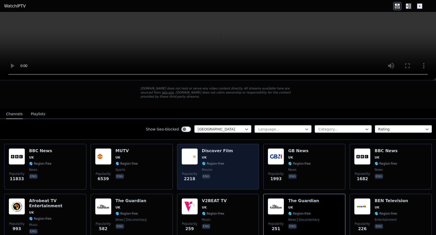
scroll to position [61, 0]
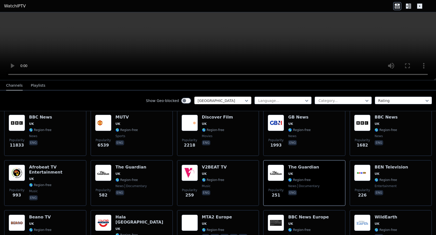
click at [228, 99] on div at bounding box center [221, 100] width 46 height 5
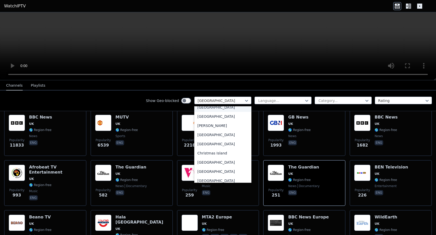
scroll to position [326, 0]
click at [223, 145] on div "[GEOGRAPHIC_DATA]" at bounding box center [222, 143] width 57 height 9
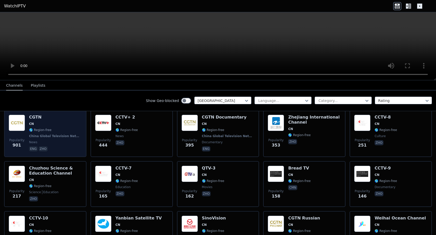
click at [57, 134] on span "China Global Television Network" at bounding box center [55, 136] width 52 height 4
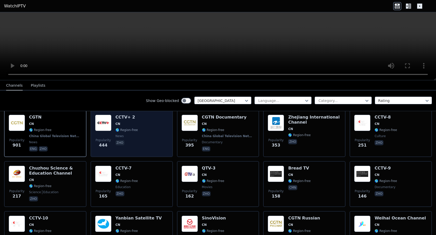
click at [144, 138] on div "Popularity 444 CCTV+ 2 CN 🌎 Region-free news zho" at bounding box center [131, 134] width 73 height 38
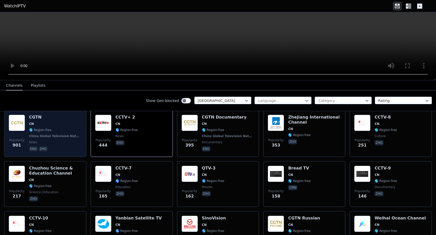
click at [61, 144] on span "news" at bounding box center [55, 142] width 53 height 4
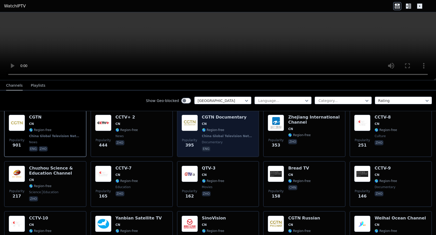
click at [212, 126] on div "CGTN Documentary CN 🌎 Region-free [GEOGRAPHIC_DATA] Global Television Network d…" at bounding box center [228, 134] width 53 height 38
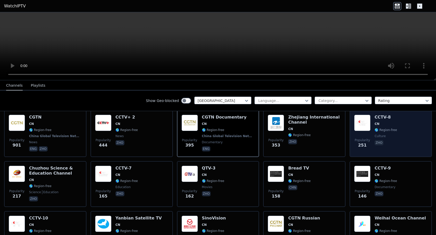
click at [412, 132] on div "Popularity 251 CCTV-8 CN 🌎 Region-free culture zho" at bounding box center [390, 134] width 73 height 38
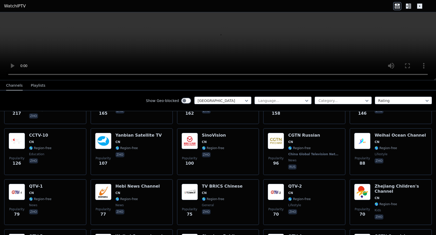
scroll to position [165, 0]
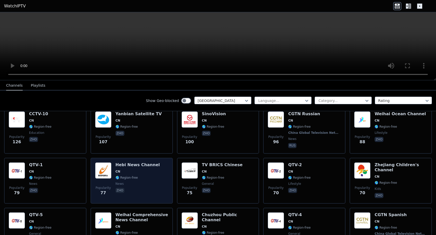
click at [149, 186] on div "Hebi News Channel CN 🌎 Region-free news zho" at bounding box center [138, 181] width 44 height 37
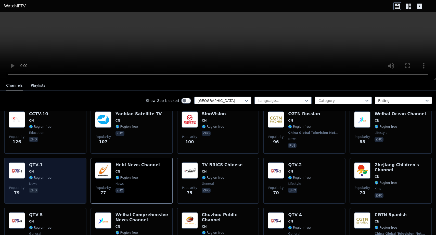
click at [52, 180] on div "Popularity 79 QTV-1 CN 🌎 Region-free news zho" at bounding box center [45, 181] width 73 height 37
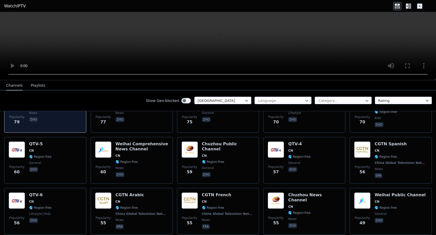
scroll to position [257, 0]
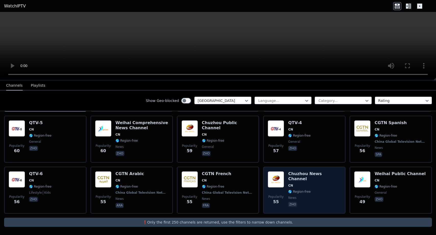
click at [327, 196] on div "Chuzhou News Channel CN 🌎 Region-free news zho" at bounding box center [314, 190] width 53 height 38
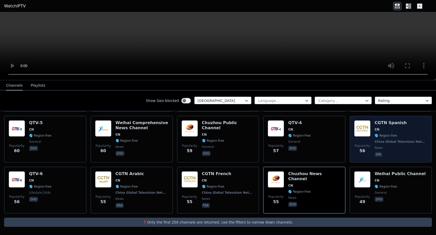
click at [417, 133] on div "CGTN Spanish CN 🌎 Region-free [GEOGRAPHIC_DATA] Global Television Network news …" at bounding box center [401, 139] width 53 height 38
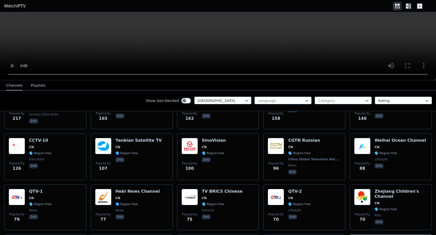
scroll to position [141, 0]
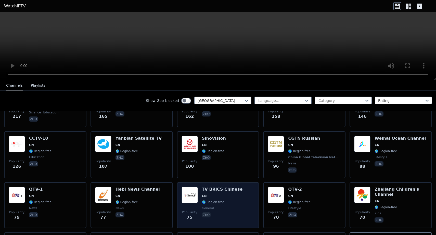
click at [224, 218] on span "zho" at bounding box center [222, 216] width 41 height 6
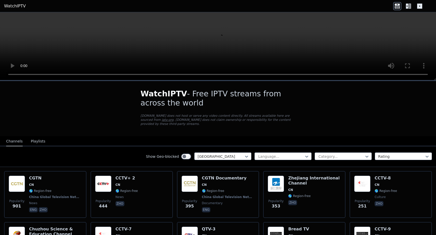
scroll to position [0, 0]
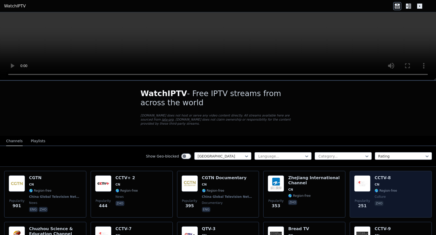
click at [386, 189] on span "🌎 Region-free" at bounding box center [386, 191] width 22 height 4
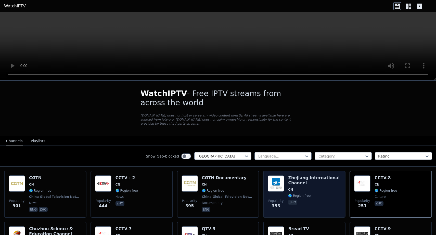
click at [300, 188] on span "CN" at bounding box center [314, 190] width 53 height 4
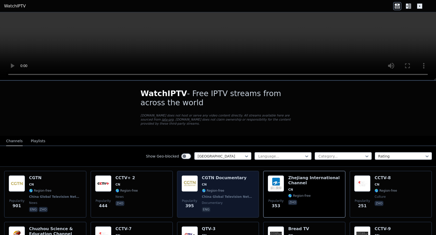
click at [229, 192] on span "🌎 Region-free" at bounding box center [228, 191] width 53 height 4
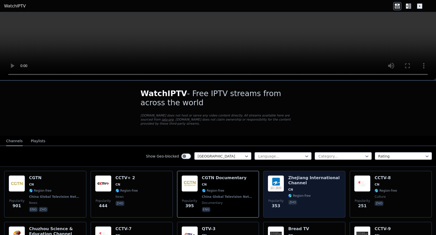
click at [301, 191] on span "CN" at bounding box center [314, 190] width 53 height 4
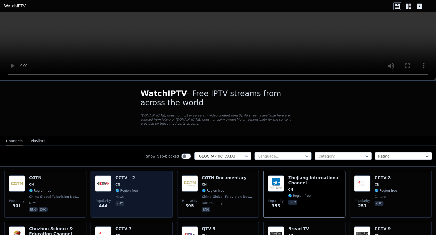
click at [146, 200] on div "Popularity 444 CCTV+ 2 CN 🌎 Region-free news zho" at bounding box center [131, 195] width 73 height 38
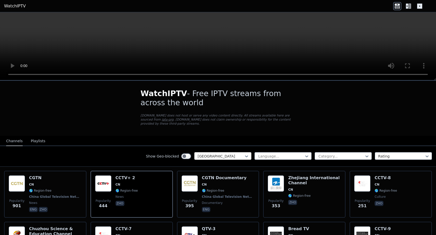
click at [247, 153] on div at bounding box center [246, 157] width 5 height 8
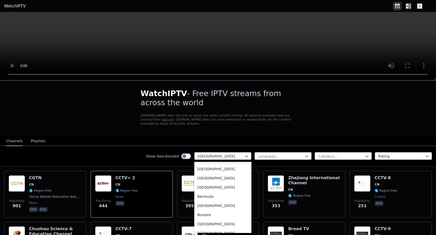
scroll to position [169, 0]
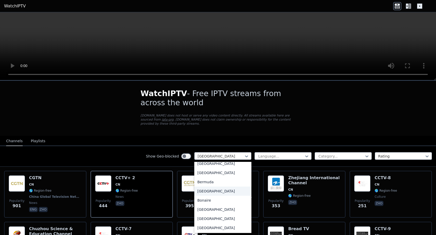
click at [222, 194] on div "[GEOGRAPHIC_DATA]" at bounding box center [222, 191] width 57 height 9
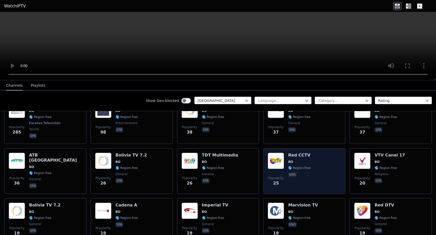
scroll to position [109, 0]
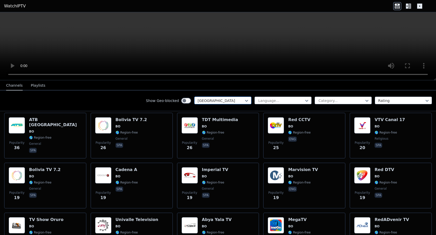
click at [232, 99] on div at bounding box center [221, 100] width 46 height 5
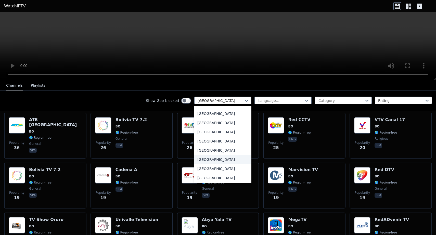
scroll to position [211, 0]
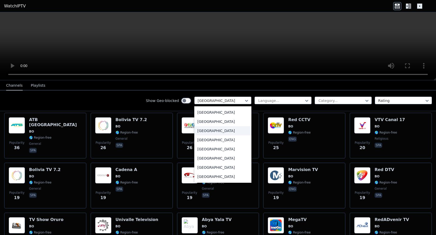
click at [226, 128] on div "[GEOGRAPHIC_DATA]" at bounding box center [222, 130] width 57 height 9
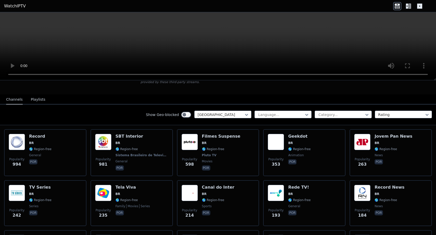
scroll to position [42, 0]
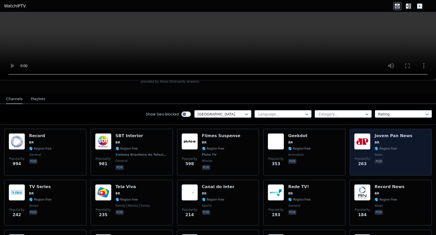
click at [378, 141] on span "BR" at bounding box center [377, 143] width 5 height 4
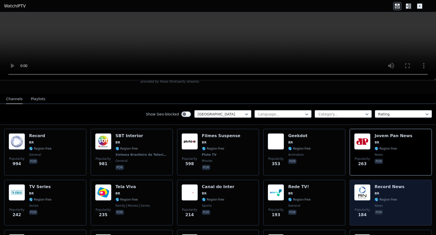
click at [402, 205] on div "Popularity 184 Record News BR 🌎 Region-free news por" at bounding box center [390, 202] width 73 height 37
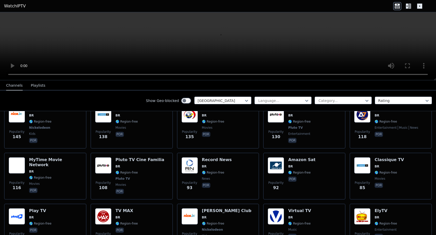
scroll to position [207, 0]
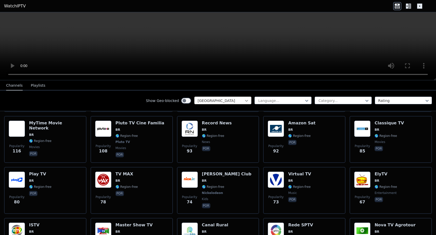
click at [246, 101] on icon at bounding box center [246, 100] width 5 height 5
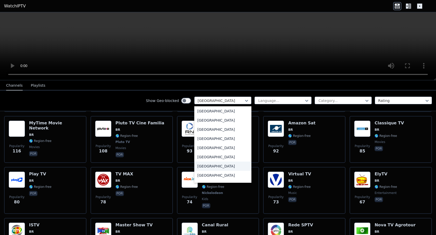
scroll to position [1777, 0]
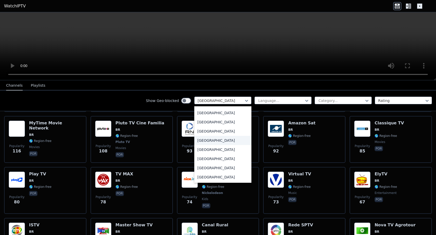
click at [221, 141] on div "[GEOGRAPHIC_DATA]" at bounding box center [222, 140] width 57 height 9
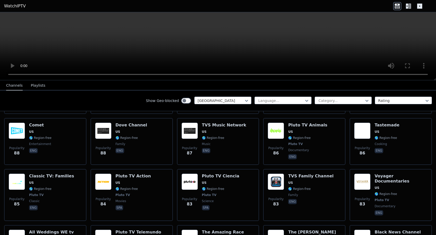
scroll to position [2528, 0]
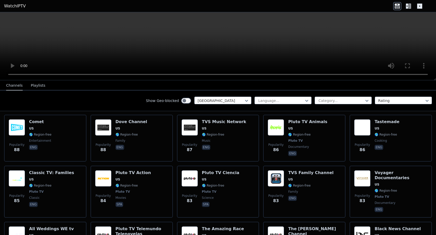
click at [405, 4] on icon at bounding box center [409, 6] width 8 height 8
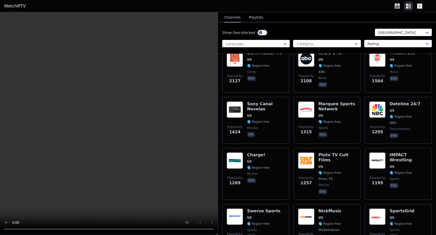
scroll to position [0, 0]
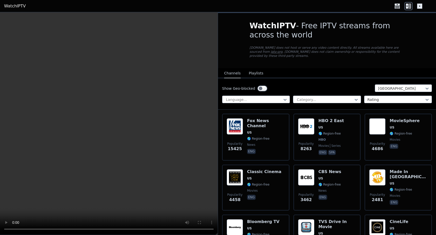
click at [398, 84] on div "Show Geo-blocked [GEOGRAPHIC_DATA] Language... Category... Rating" at bounding box center [327, 93] width 218 height 31
click at [396, 86] on div at bounding box center [401, 88] width 46 height 5
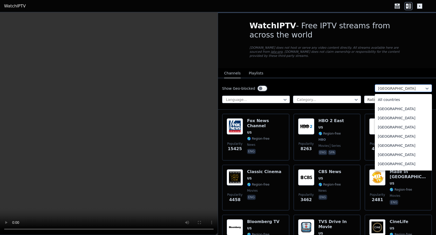
scroll to position [1742, 0]
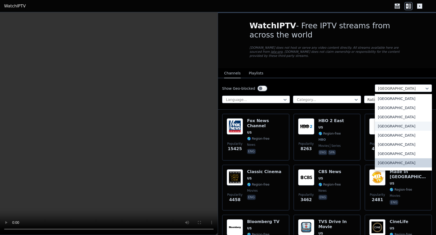
click at [398, 128] on div "[GEOGRAPHIC_DATA]" at bounding box center [403, 126] width 57 height 9
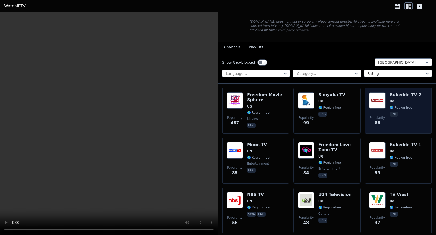
scroll to position [13, 0]
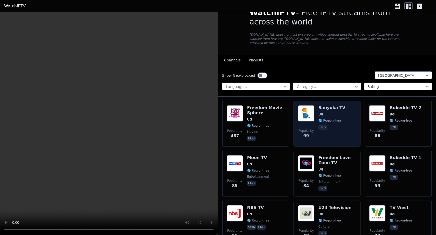
click at [335, 136] on div "Sanyuka TV UG 🌎 Region-free eng" at bounding box center [332, 123] width 27 height 37
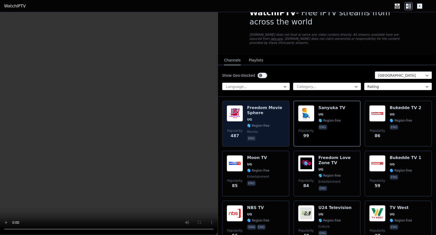
click at [266, 129] on div "Freedom Movie Sphere UG 🌎 Region-free movies eng" at bounding box center [266, 123] width 38 height 37
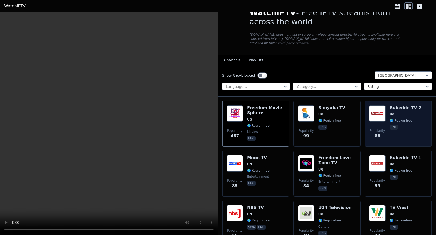
click at [417, 118] on div "Popularity 86 Bukedde TV 2 UG 🌎 Region-free eng" at bounding box center [398, 123] width 58 height 37
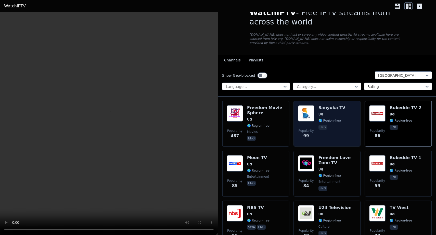
scroll to position [0, 0]
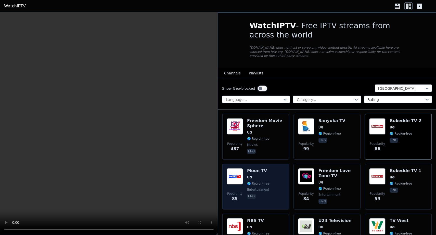
click at [269, 202] on div "Popularity 85 Moon TV UG 🌎 Region-free entertainment eng" at bounding box center [256, 186] width 58 height 37
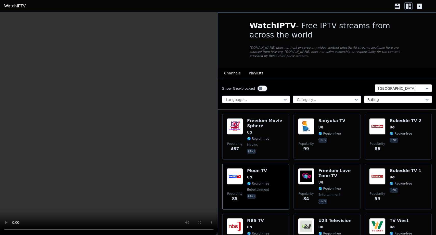
click at [394, 89] on div at bounding box center [401, 88] width 46 height 5
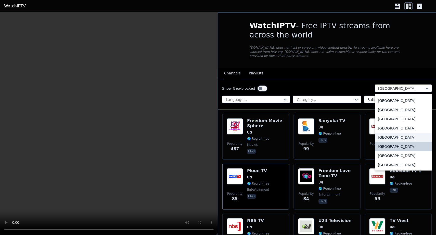
scroll to position [1722, 0]
click at [404, 120] on div "[GEOGRAPHIC_DATA]" at bounding box center [403, 118] width 57 height 9
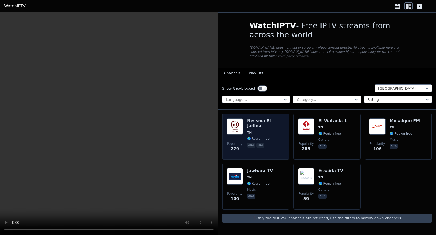
click at [267, 152] on div "Nessma [GEOGRAPHIC_DATA] [GEOGRAPHIC_DATA] 🌎 Region-free ara fra" at bounding box center [266, 136] width 38 height 37
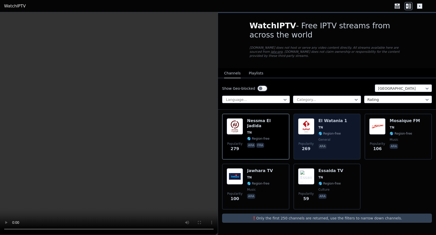
click at [338, 146] on span "ara" at bounding box center [333, 147] width 29 height 6
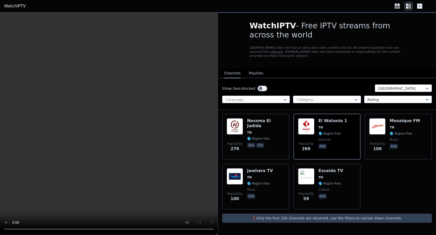
click at [256, 75] on button "Playlists" at bounding box center [256, 74] width 15 height 10
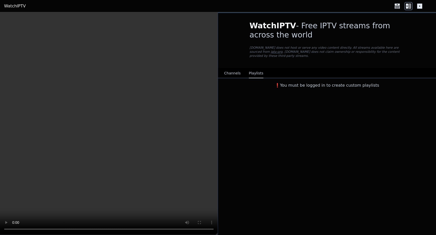
click at [237, 72] on button "Channels" at bounding box center [232, 74] width 17 height 10
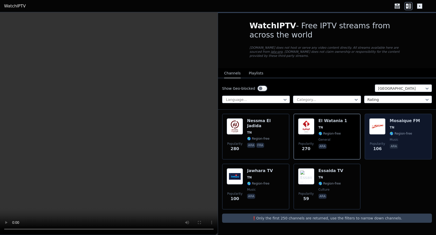
click at [396, 133] on span "🌎 Region-free" at bounding box center [401, 134] width 22 height 4
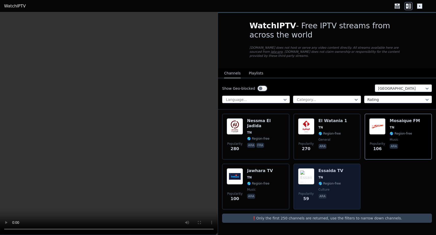
click at [344, 182] on div "Popularity 59 Essaida TV TN 🌎 Region-free culture ara" at bounding box center [327, 186] width 58 height 37
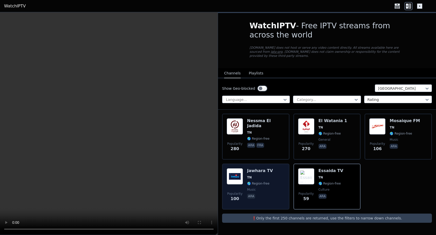
click at [263, 185] on span "🌎 Region-free" at bounding box center [258, 184] width 22 height 4
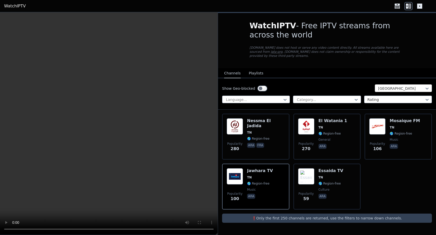
click at [392, 90] on div at bounding box center [401, 88] width 46 height 5
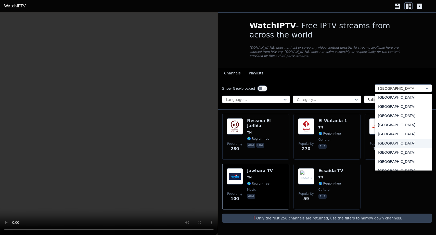
scroll to position [1658, 0]
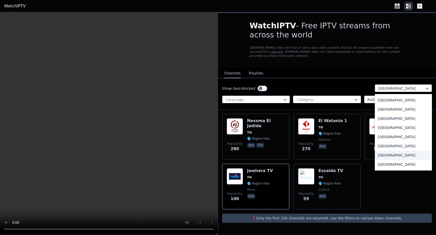
click at [383, 159] on div "[GEOGRAPHIC_DATA]" at bounding box center [403, 155] width 57 height 9
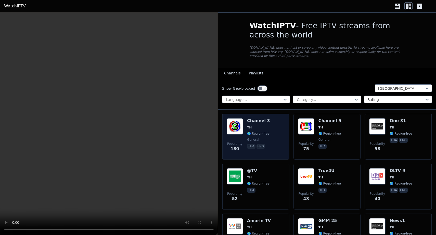
click at [277, 135] on div "Popularity 180 Channel 3 TH 🌎 Region-free general tha eng" at bounding box center [256, 136] width 58 height 37
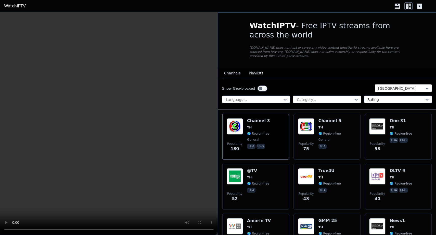
click at [388, 88] on div at bounding box center [401, 88] width 46 height 5
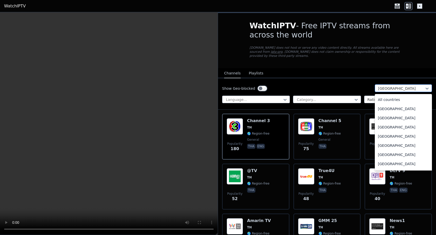
scroll to position [1650, 0]
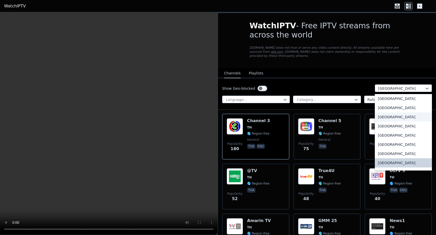
click at [395, 115] on div "[GEOGRAPHIC_DATA]" at bounding box center [403, 117] width 57 height 9
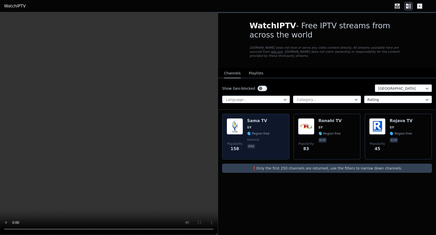
click at [275, 141] on div "Popularity 158 Sama TV SY 🌎 Region-free general ara" at bounding box center [256, 136] width 58 height 37
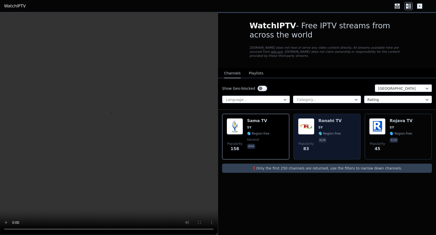
click at [334, 139] on span "kur" at bounding box center [330, 141] width 23 height 6
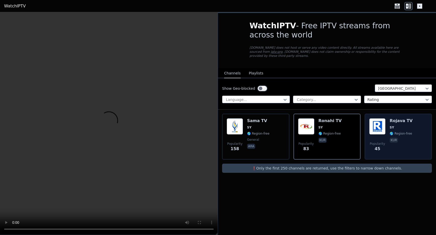
click at [388, 135] on div "Popularity 45 Rojava TV SY 🌎 Region-free kur" at bounding box center [398, 136] width 58 height 37
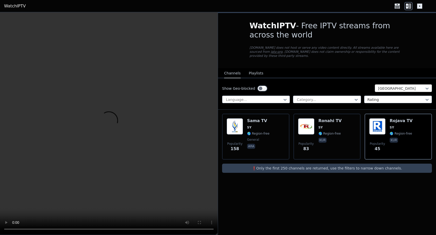
click at [391, 89] on div at bounding box center [401, 88] width 46 height 5
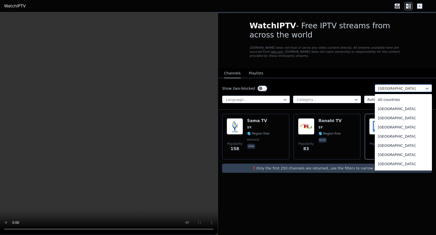
scroll to position [1604, 0]
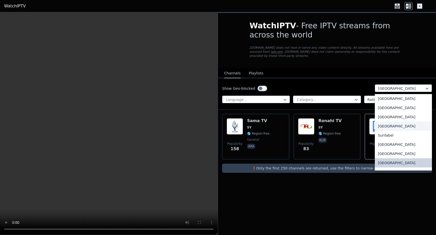
click at [393, 126] on div "[GEOGRAPHIC_DATA]" at bounding box center [403, 126] width 57 height 9
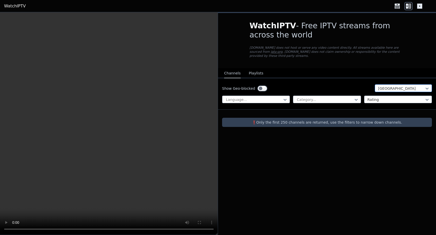
click at [394, 89] on div at bounding box center [401, 88] width 46 height 5
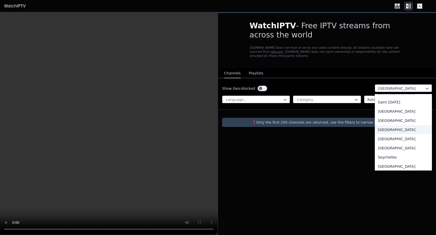
scroll to position [1463, 0]
click at [388, 149] on div "[GEOGRAPHIC_DATA]" at bounding box center [403, 148] width 57 height 9
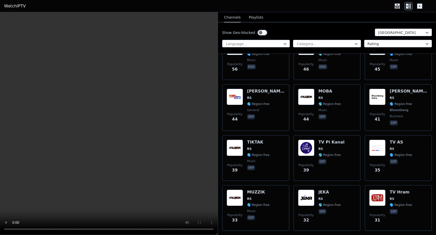
scroll to position [232, 0]
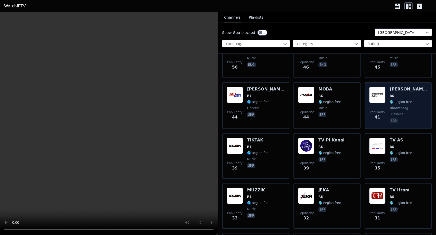
click at [410, 107] on span "Bloomberg" at bounding box center [409, 108] width 38 height 4
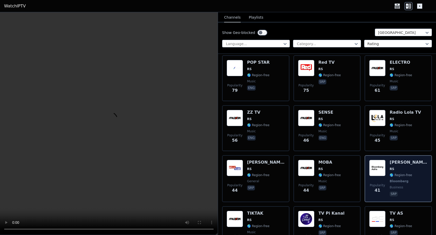
scroll to position [165, 0]
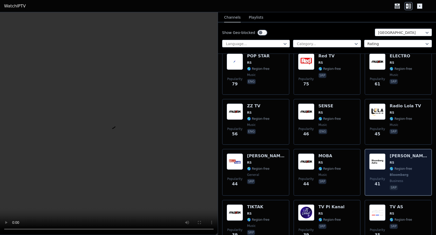
click at [403, 167] on div "[PERSON_NAME] RS 🌎 Region-free Bloomberg business srp" at bounding box center [409, 173] width 38 height 38
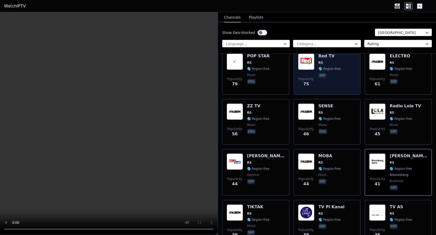
click at [334, 80] on div "Red TV RS 🌎 Region-free srp" at bounding box center [330, 72] width 22 height 37
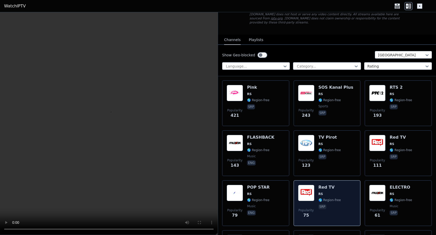
scroll to position [0, 0]
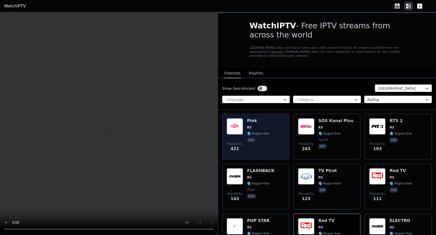
click at [270, 142] on div "Popularity 421 Pink RS 🌎 Region-free srp" at bounding box center [256, 136] width 58 height 37
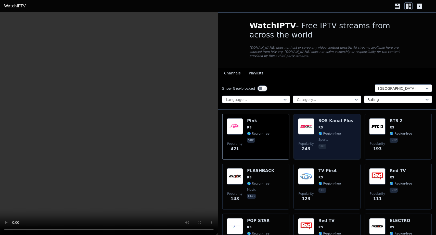
click at [359, 141] on div "Popularity 243 SOS Kanal Plus RS 🌎 Region-free sports srp" at bounding box center [327, 137] width 67 height 46
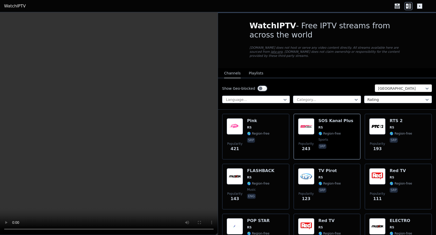
click at [398, 89] on div at bounding box center [401, 88] width 46 height 5
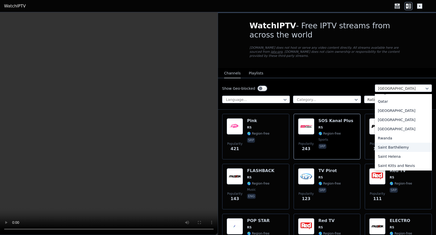
scroll to position [1390, 0]
click at [398, 127] on div "[GEOGRAPHIC_DATA]" at bounding box center [403, 129] width 57 height 9
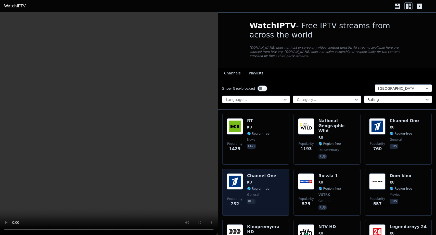
click at [267, 192] on div "Channel One RU 🌎 Region-free general rus" at bounding box center [261, 193] width 29 height 38
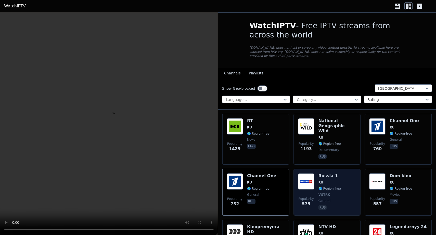
scroll to position [37, 0]
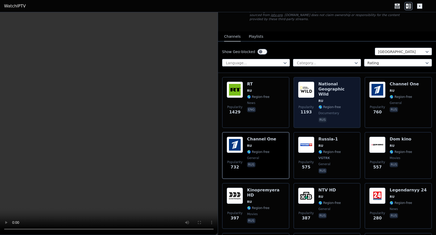
click at [355, 99] on span "RU" at bounding box center [338, 101] width 38 height 4
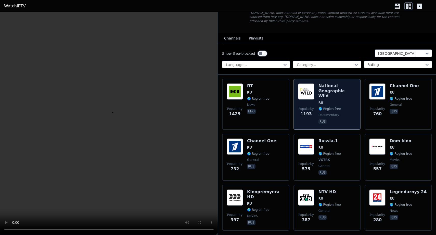
scroll to position [0, 0]
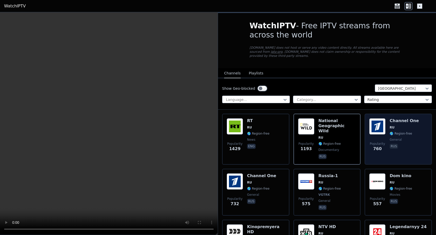
click at [413, 143] on div "Channel One RU 🌎 Region-free general rus" at bounding box center [404, 139] width 29 height 42
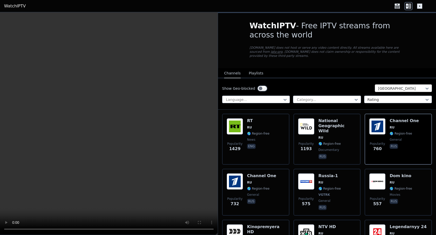
click at [391, 86] on div at bounding box center [401, 88] width 46 height 5
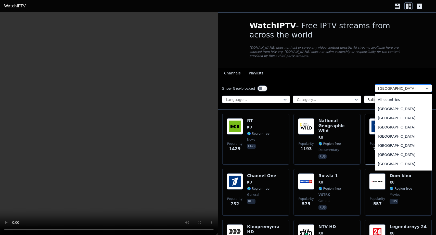
scroll to position [1356, 0]
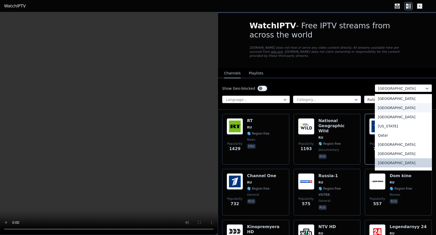
click at [398, 106] on div "[GEOGRAPHIC_DATA]" at bounding box center [403, 107] width 57 height 9
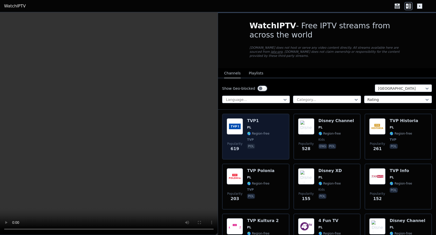
click at [269, 137] on div "Popularity 619 TVP1 PL 🌎 Region-free TVP pol" at bounding box center [256, 136] width 58 height 37
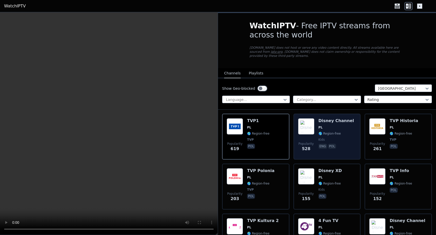
click at [333, 134] on span "🌎 Region-free" at bounding box center [330, 134] width 22 height 4
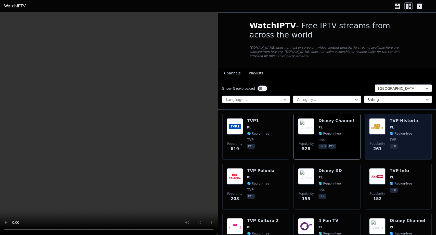
click at [411, 129] on span "PL" at bounding box center [404, 128] width 29 height 4
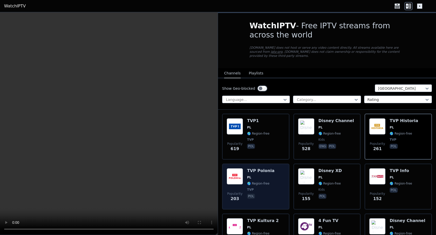
click at [268, 185] on span "🌎 Region-free" at bounding box center [260, 184] width 27 height 4
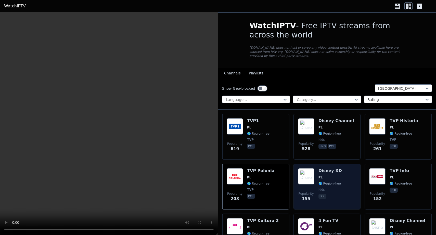
click at [337, 179] on span "PL" at bounding box center [330, 178] width 23 height 4
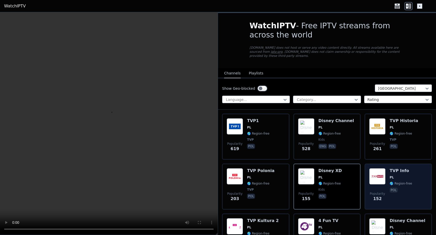
click at [412, 180] on div "Popularity 152 TVP Info PL 🌎 Region-free pol" at bounding box center [398, 186] width 58 height 37
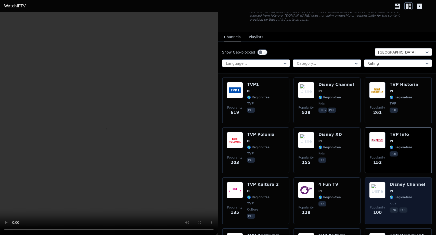
scroll to position [36, 0]
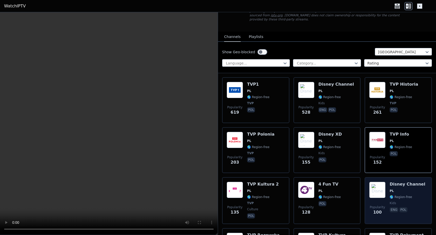
click at [412, 181] on div "Popularity 100 Disney Channel PL 🌎 Region-free kids eng pol" at bounding box center [398, 200] width 67 height 47
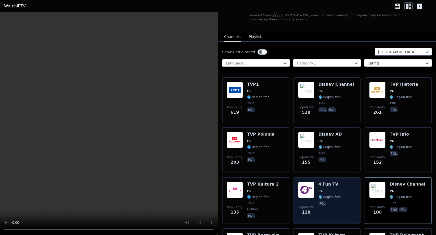
click at [360, 191] on div "Popularity 128 4 Fun TV PL 🌎 Region-free pol" at bounding box center [327, 200] width 67 height 47
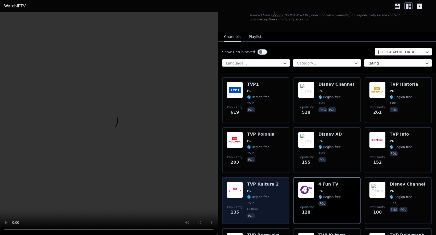
click at [260, 200] on div "TVP Kultura 2 PL 🌎 Region-free TVP culture pol" at bounding box center [263, 201] width 32 height 38
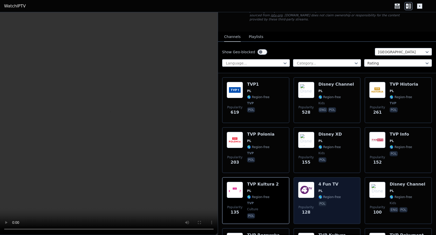
click at [319, 197] on span "🌎 Region-free" at bounding box center [330, 197] width 22 height 4
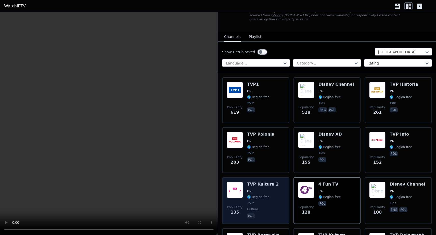
click at [263, 198] on span "🌎 Region-free" at bounding box center [258, 197] width 22 height 4
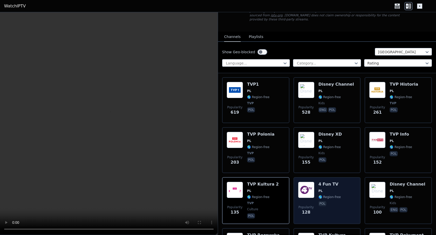
click at [330, 195] on span "🌎 Region-free" at bounding box center [330, 197] width 22 height 4
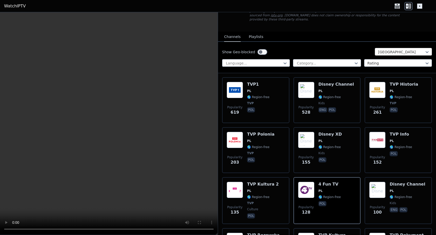
click at [391, 51] on div at bounding box center [401, 52] width 46 height 5
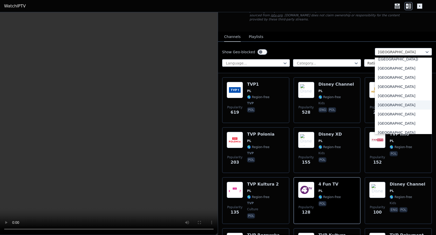
scroll to position [1193, 0]
click at [399, 98] on div "[GEOGRAPHIC_DATA]" at bounding box center [403, 97] width 57 height 9
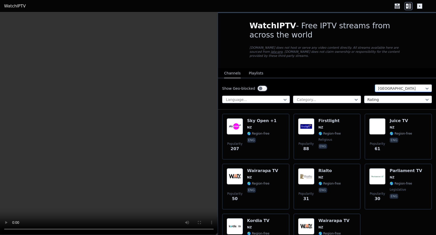
click at [409, 87] on div at bounding box center [401, 88] width 46 height 5
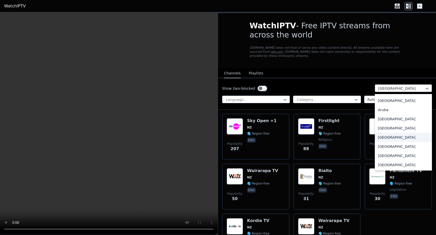
scroll to position [64, 0]
click at [400, 122] on div "[GEOGRAPHIC_DATA]" at bounding box center [403, 118] width 57 height 9
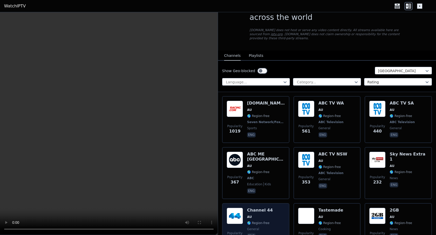
scroll to position [8, 0]
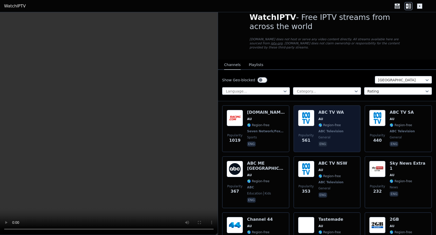
click at [336, 130] on span "ABC Television" at bounding box center [331, 131] width 25 height 4
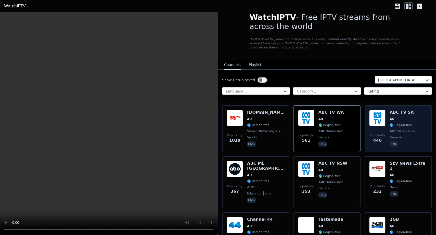
click at [409, 133] on span "ABC Television" at bounding box center [402, 131] width 25 height 4
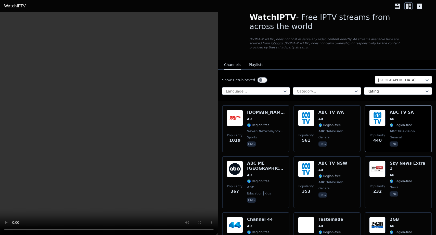
click at [422, 80] on div at bounding box center [401, 80] width 46 height 5
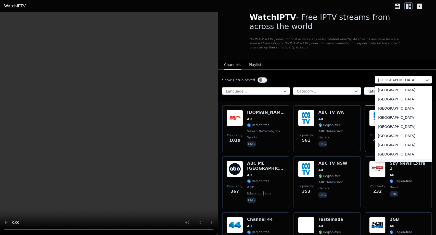
scroll to position [1769, 0]
click at [406, 126] on div "[GEOGRAPHIC_DATA]" at bounding box center [403, 127] width 57 height 9
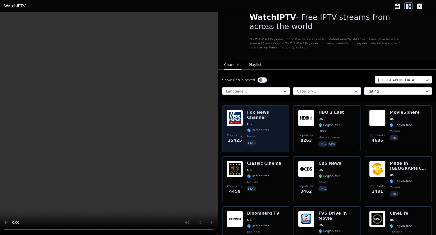
click at [258, 134] on div "[PERSON_NAME] US 🌎 Region-free news eng" at bounding box center [266, 129] width 38 height 38
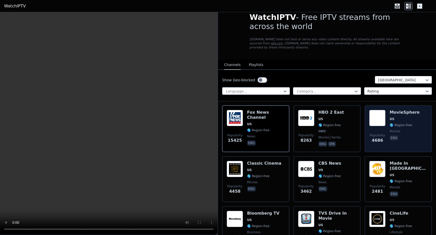
click at [408, 131] on span "movies" at bounding box center [405, 131] width 30 height 4
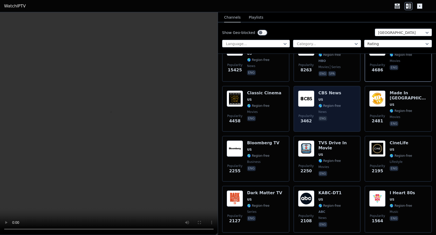
scroll to position [86, 0]
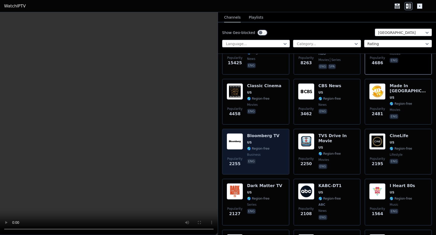
click at [264, 157] on div "Bloomberg TV US 🌎 Region-free business eng" at bounding box center [263, 151] width 32 height 37
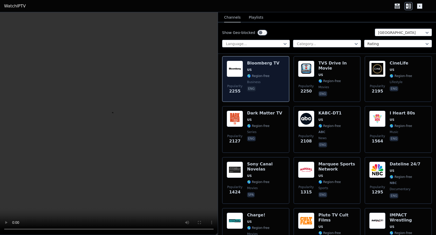
scroll to position [166, 0]
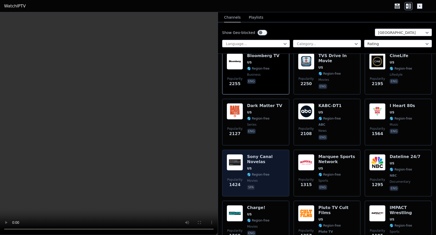
click at [267, 174] on span "🌎 Region-free" at bounding box center [258, 175] width 22 height 4
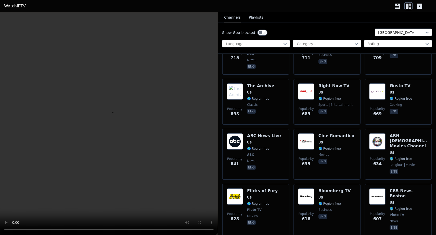
scroll to position [778, 0]
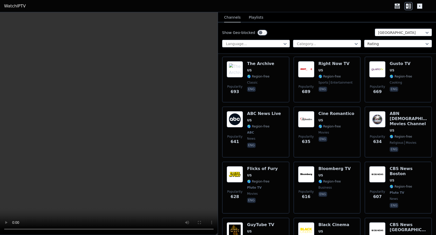
click at [272, 192] on span "movies" at bounding box center [262, 194] width 31 height 4
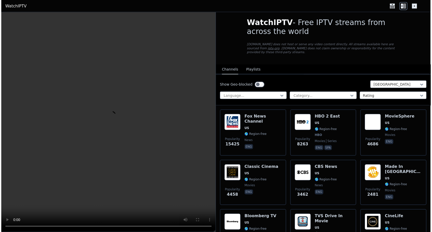
scroll to position [0, 0]
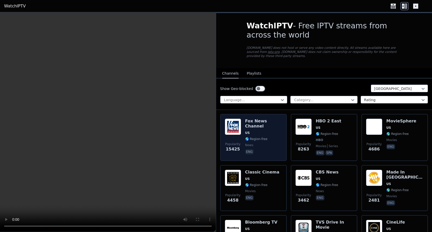
click at [265, 149] on span "eng" at bounding box center [263, 152] width 37 height 6
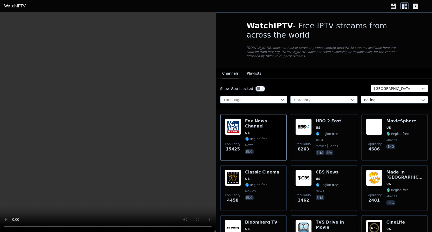
click at [151, 143] on video at bounding box center [108, 121] width 216 height 219
click at [107, 122] on video at bounding box center [108, 121] width 216 height 219
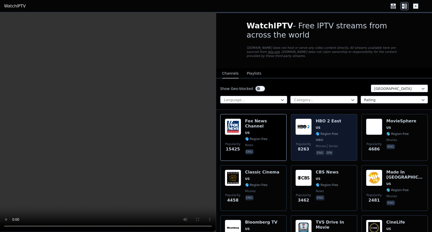
click at [323, 136] on div "HBO 2 East US 🌎 Region-free HBO movies series eng spa" at bounding box center [329, 137] width 26 height 38
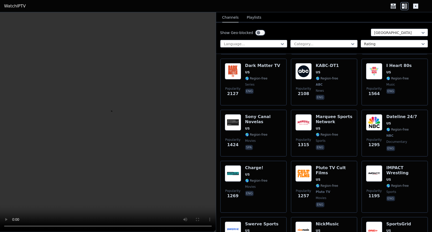
scroll to position [237, 0]
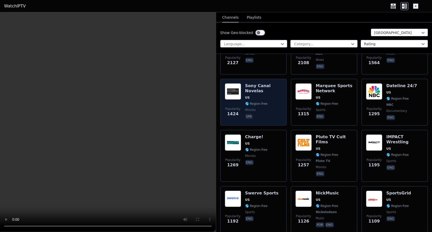
click at [266, 94] on div "Sony Canal Novelas US 🌎 Region-free movies spa" at bounding box center [263, 102] width 37 height 38
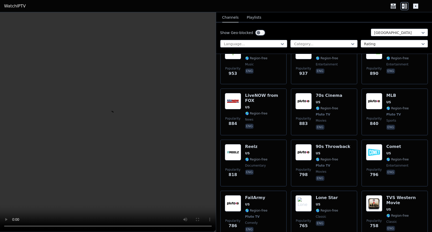
scroll to position [537, 0]
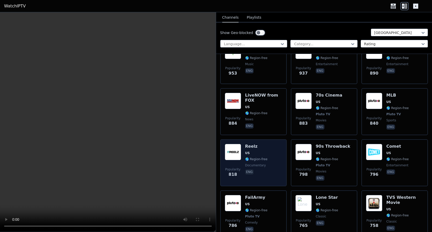
click at [283, 160] on div "Popularity 818 Reelz US 🌎 Region-free documentary eng" at bounding box center [253, 162] width 67 height 47
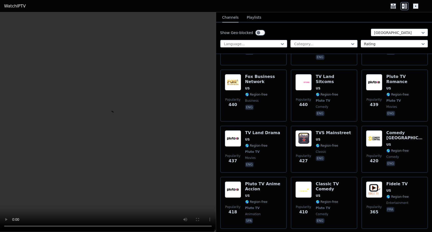
scroll to position [1349, 0]
